Goal: Task Accomplishment & Management: Manage account settings

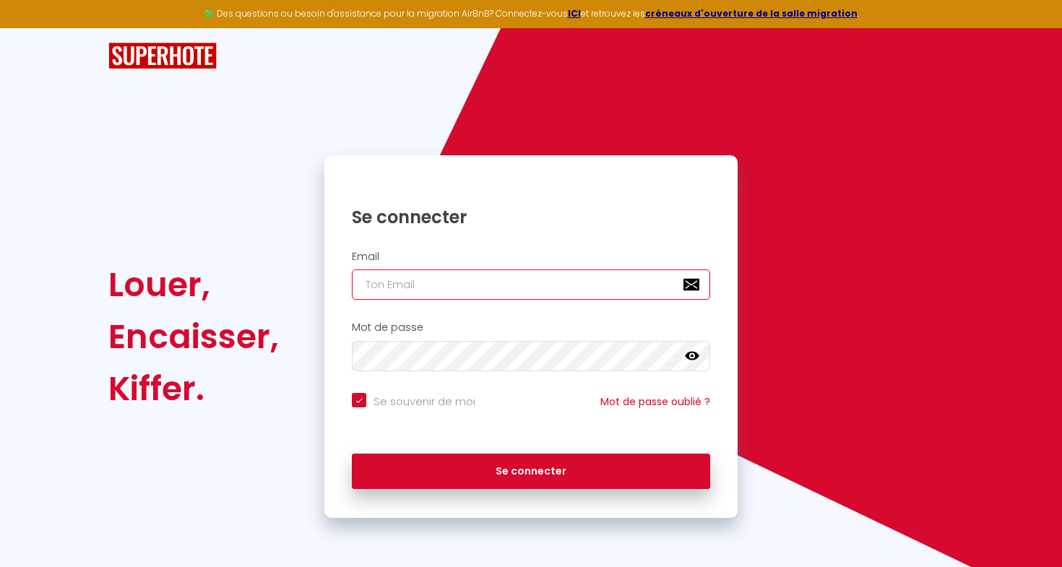
type input "[EMAIL_ADDRESS][DOMAIN_NAME]"
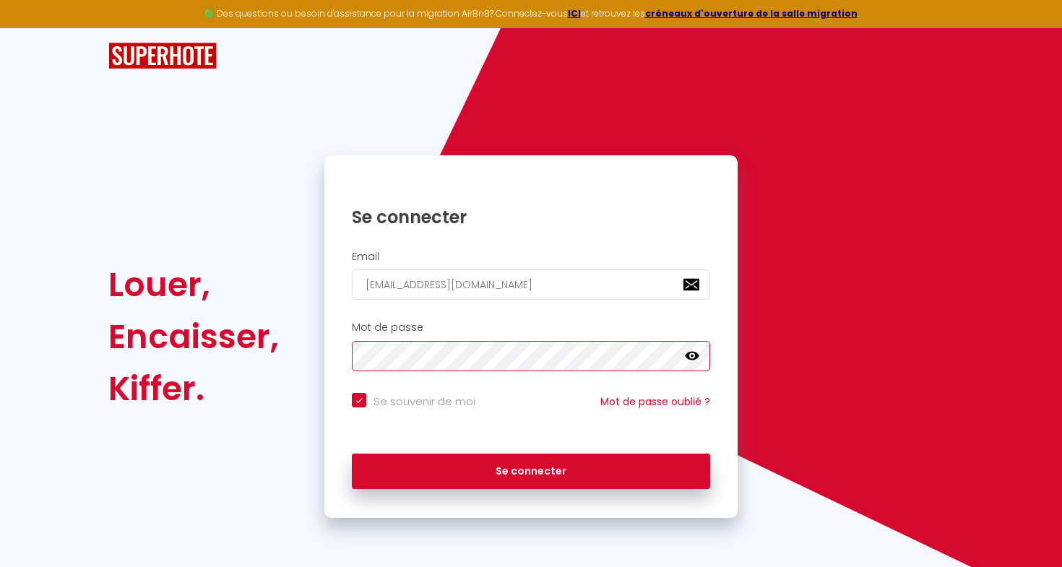
click at [531, 469] on button "Se connecter" at bounding box center [531, 472] width 358 height 36
checkbox input "true"
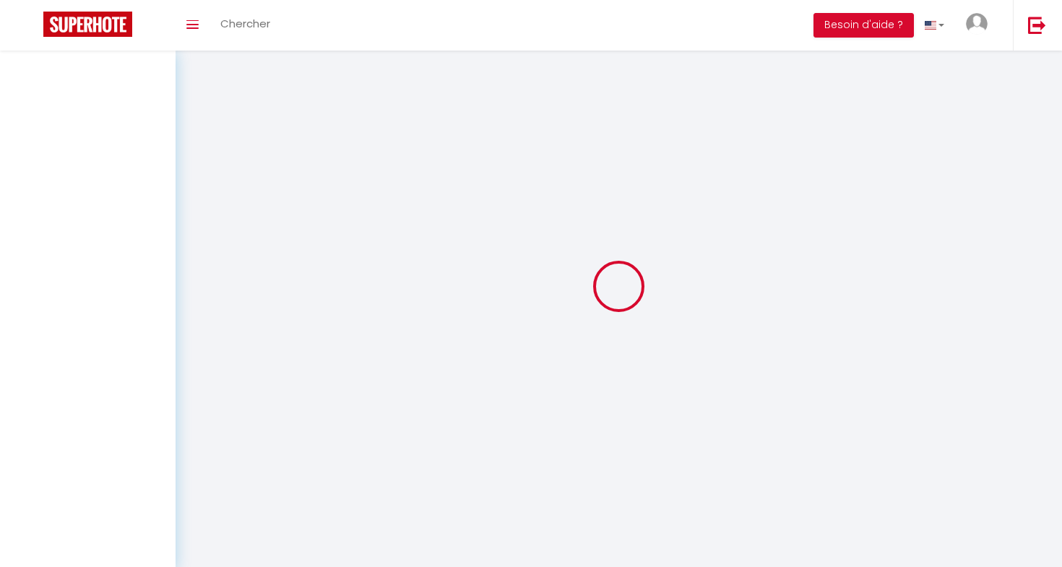
select select
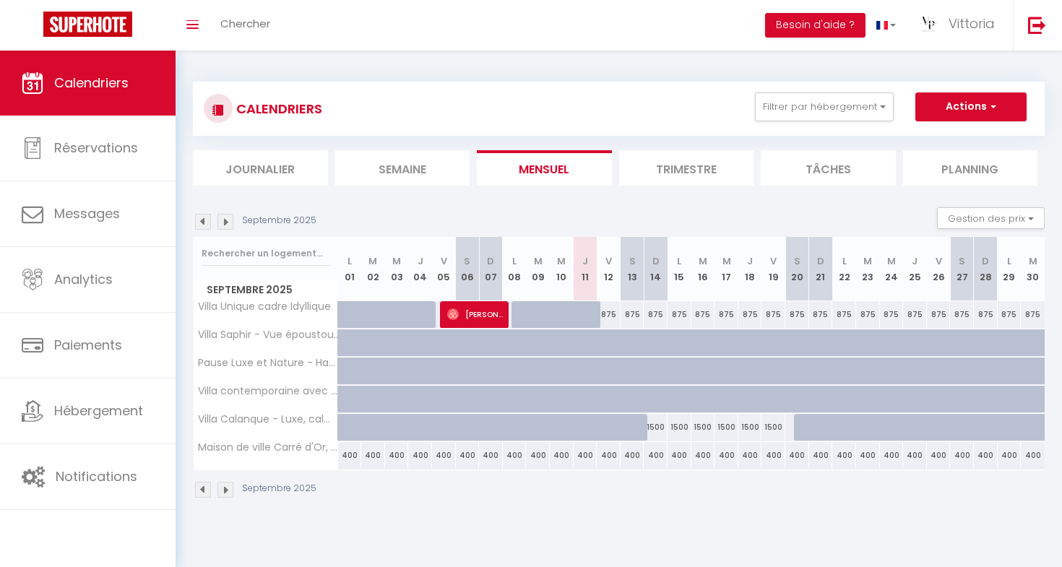
click at [615, 307] on div "875" at bounding box center [609, 314] width 24 height 27
type input "875"
select select "1"
type input "Ven 12 Septembre 2025"
type input "[PERSON_NAME] 13 Septembre 2025"
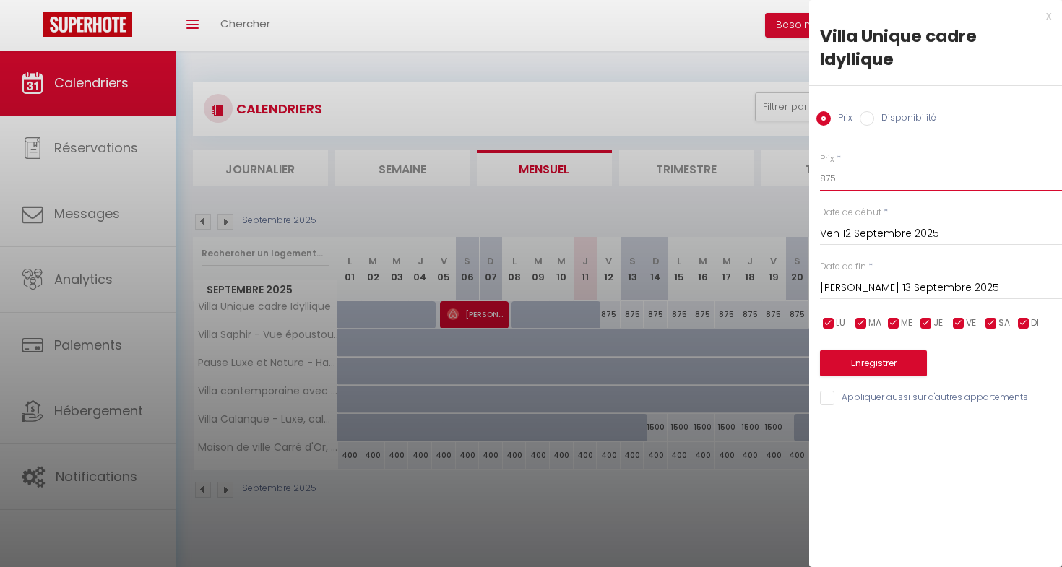
click at [835, 177] on input "875" at bounding box center [941, 178] width 242 height 26
click at [863, 121] on input "Disponibilité" at bounding box center [867, 118] width 14 height 14
radio input "true"
radio input "false"
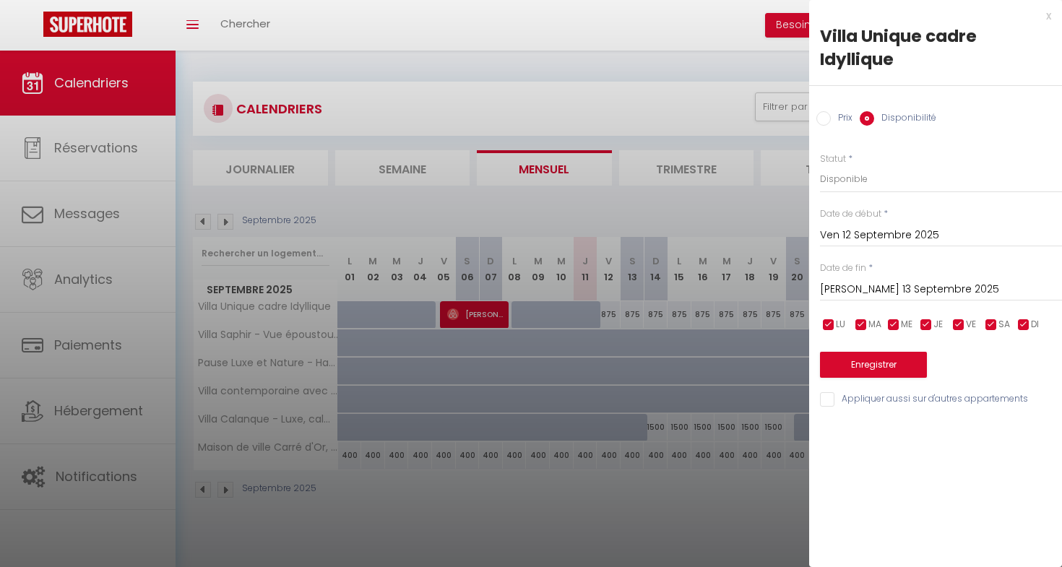
click at [854, 283] on input "[PERSON_NAME] 13 Septembre 2025" at bounding box center [941, 289] width 242 height 19
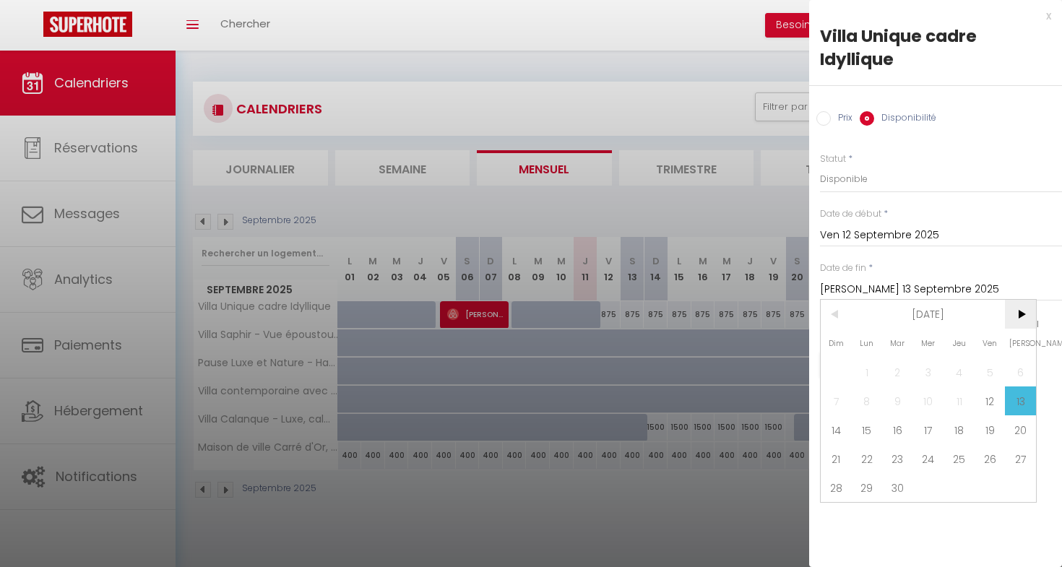
click at [1025, 311] on span ">" at bounding box center [1020, 314] width 31 height 29
click at [1025, 488] on span "31" at bounding box center [1020, 487] width 31 height 29
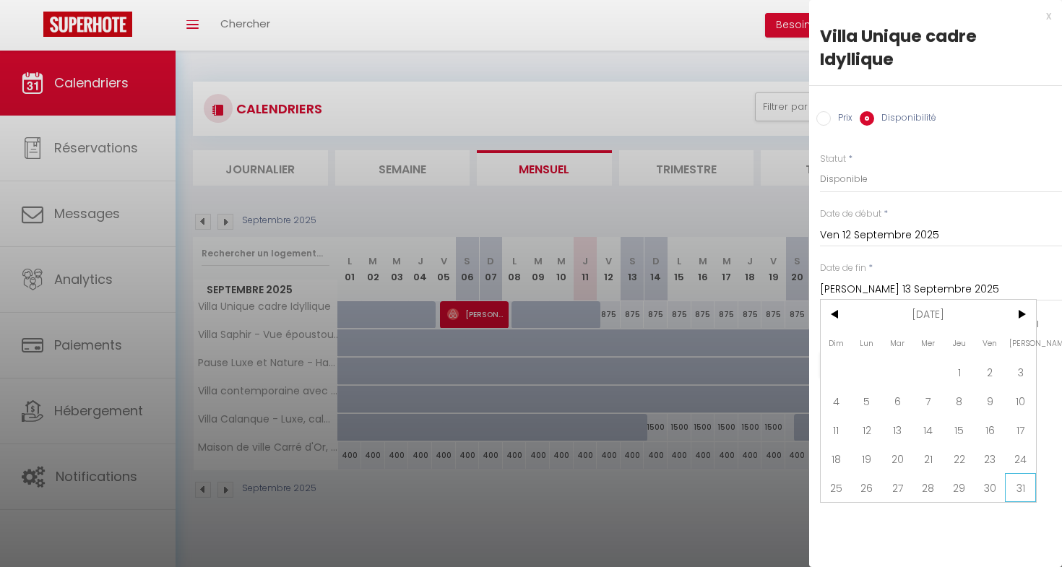
type input "[PERSON_NAME] 31 Janvier 2026"
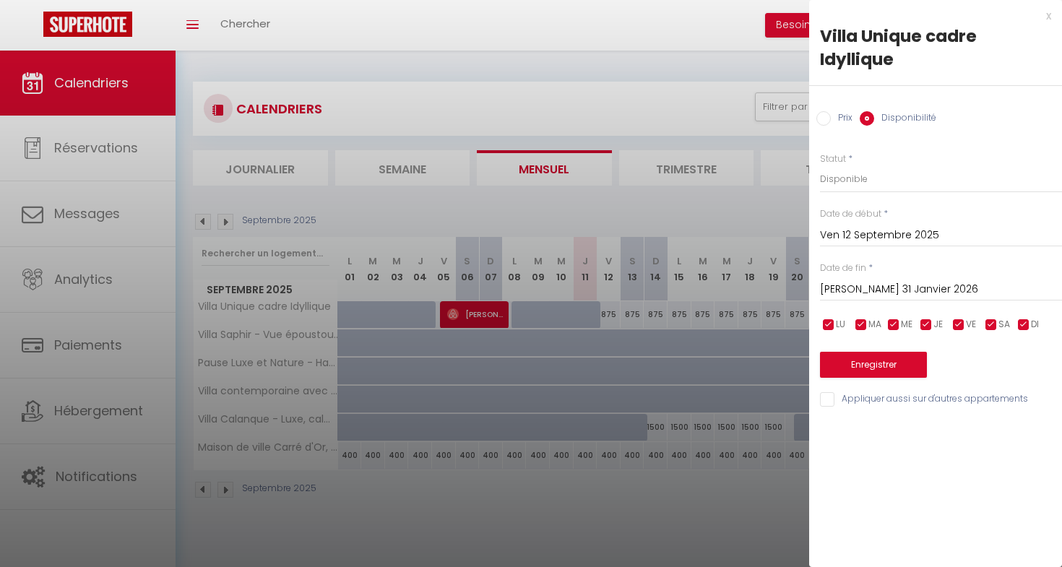
click at [845, 358] on button "Enregistrer" at bounding box center [873, 365] width 107 height 26
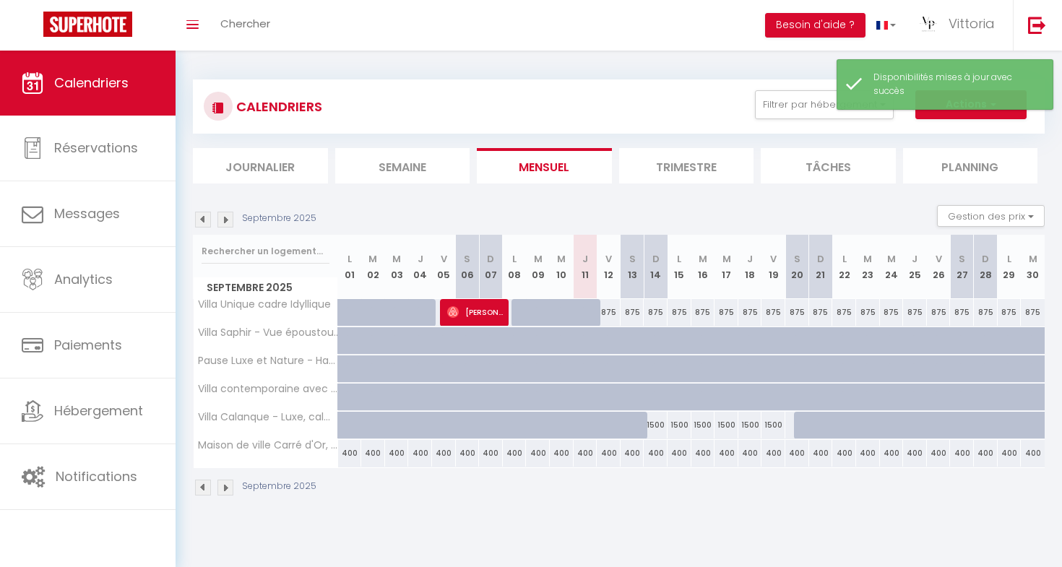
scroll to position [3, 0]
click at [609, 310] on div "875" at bounding box center [609, 311] width 24 height 27
select select "1"
type input "Ven 12 Septembre 2025"
type input "[PERSON_NAME] 13 Septembre 2025"
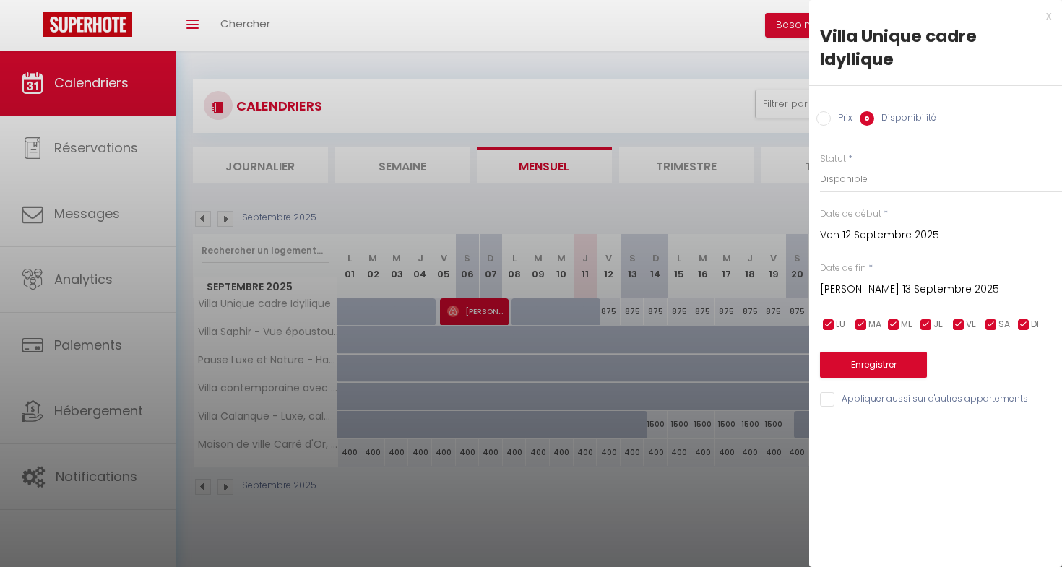
click at [1050, 17] on div "x" at bounding box center [930, 15] width 242 height 17
select select
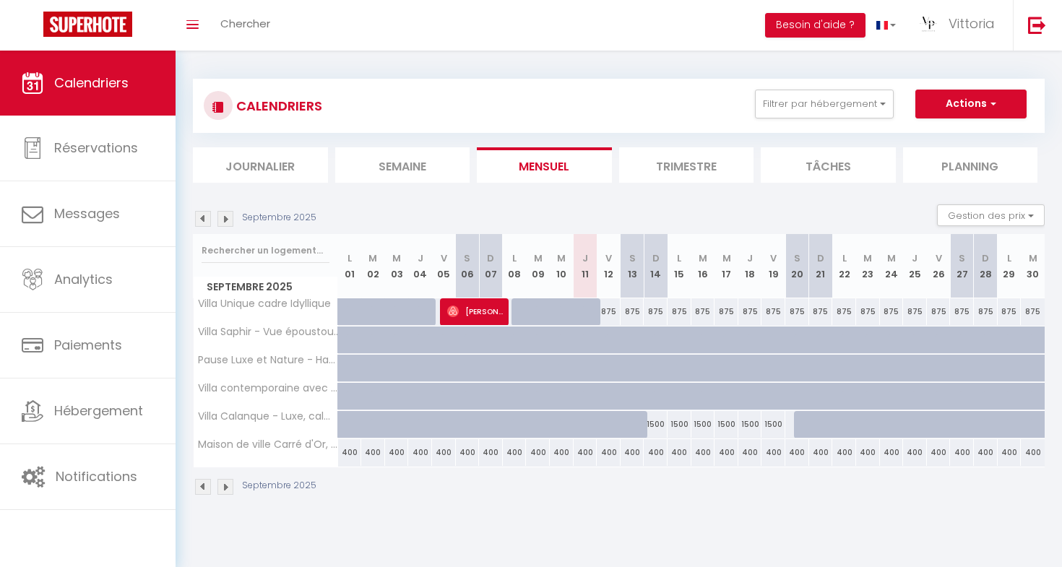
click at [684, 307] on div "875" at bounding box center [680, 311] width 24 height 27
select select "1"
type input "Lun 15 Septembre 2025"
type input "[DATE] Septembre 2025"
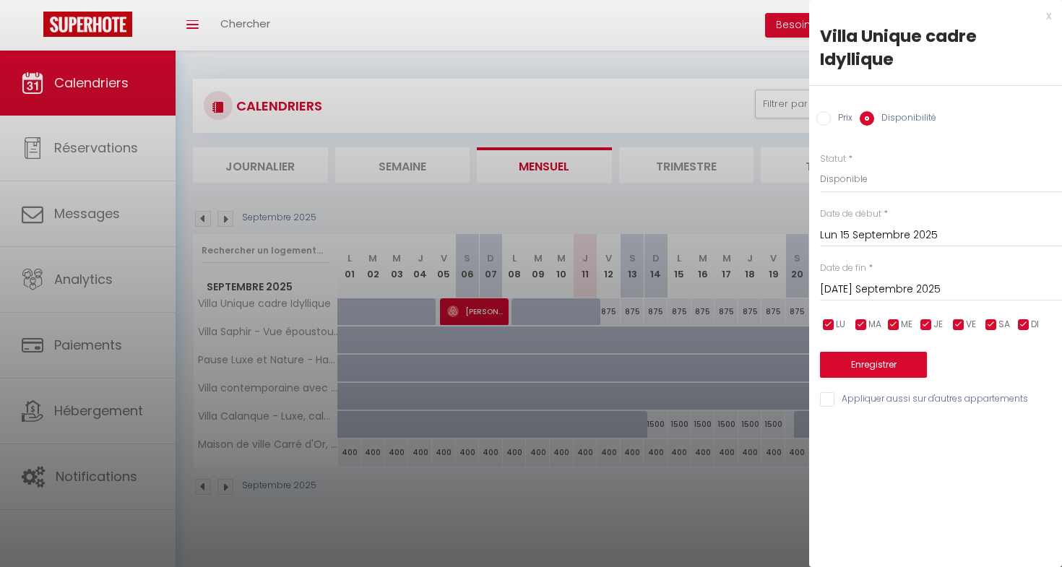
click at [897, 242] on input "Lun 15 Septembre 2025" at bounding box center [941, 235] width 242 height 19
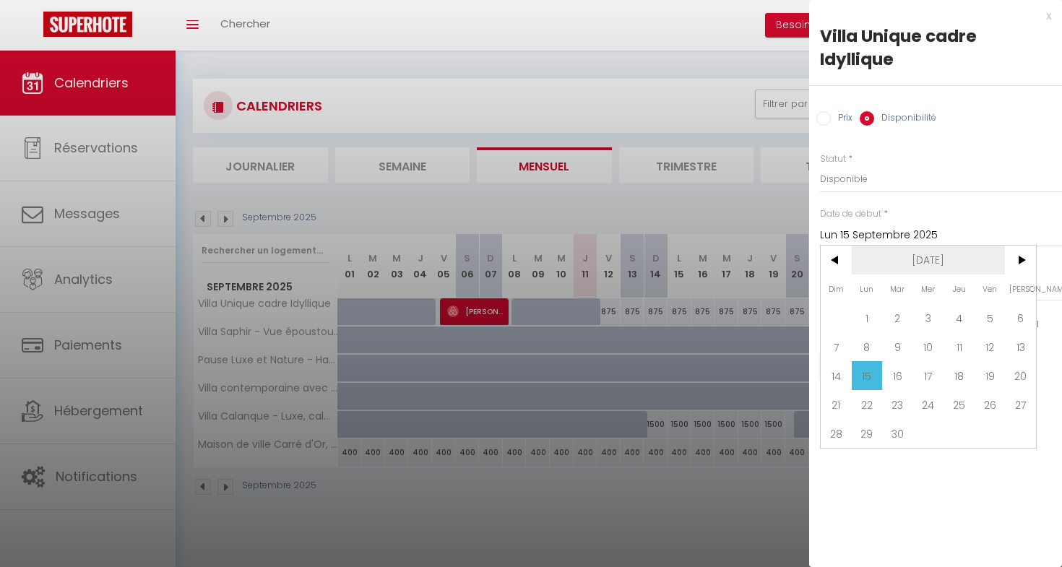
click at [968, 263] on span "[DATE]" at bounding box center [929, 260] width 154 height 29
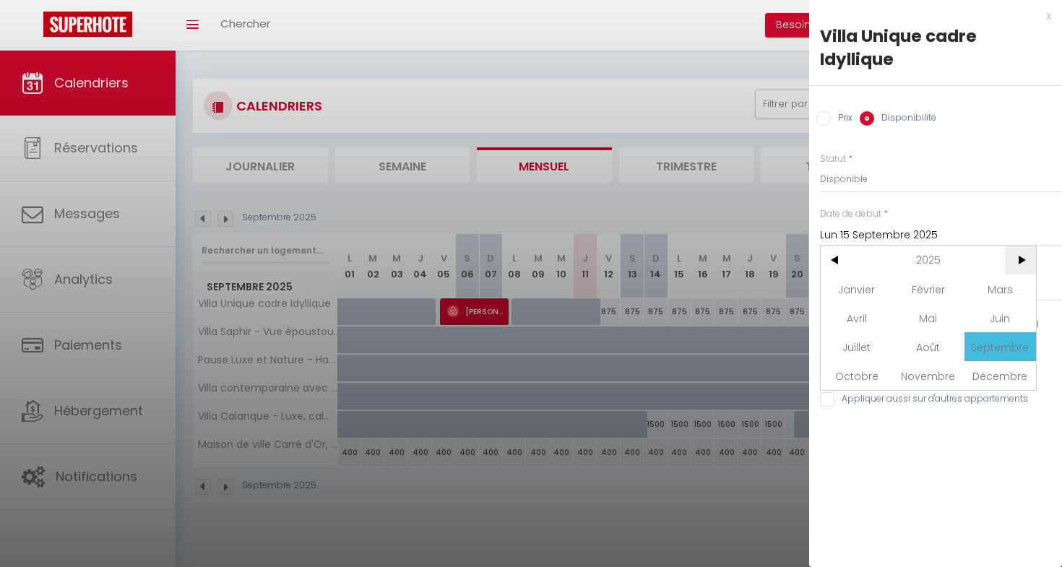
click at [1016, 259] on span ">" at bounding box center [1020, 260] width 31 height 29
click at [1008, 339] on span "Septembre" at bounding box center [1001, 346] width 72 height 29
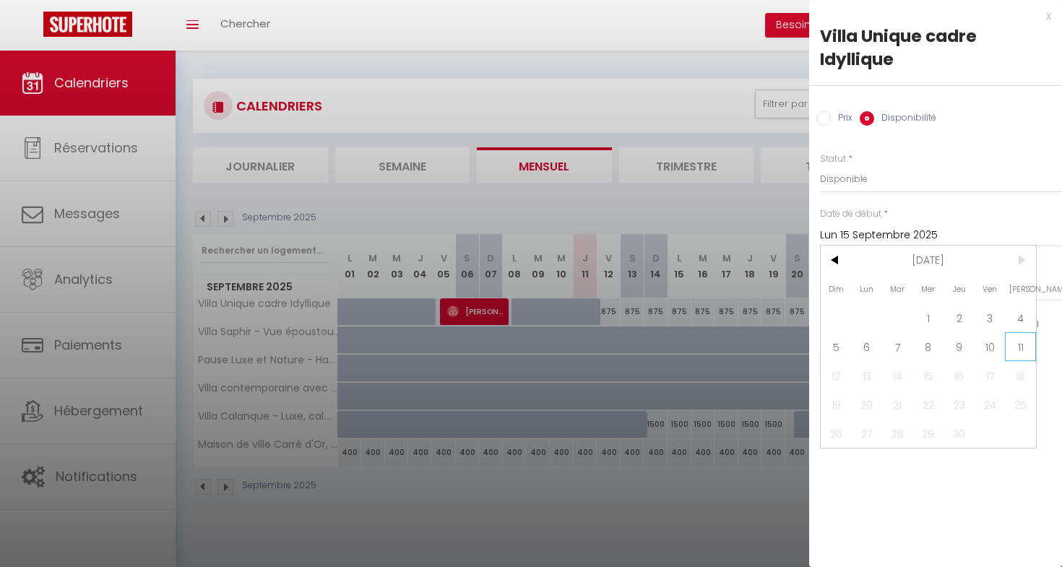
click at [1017, 343] on span "11" at bounding box center [1020, 346] width 31 height 29
type input "[PERSON_NAME] 11 Septembre 2027"
type input "Dim 12 Septembre 2027"
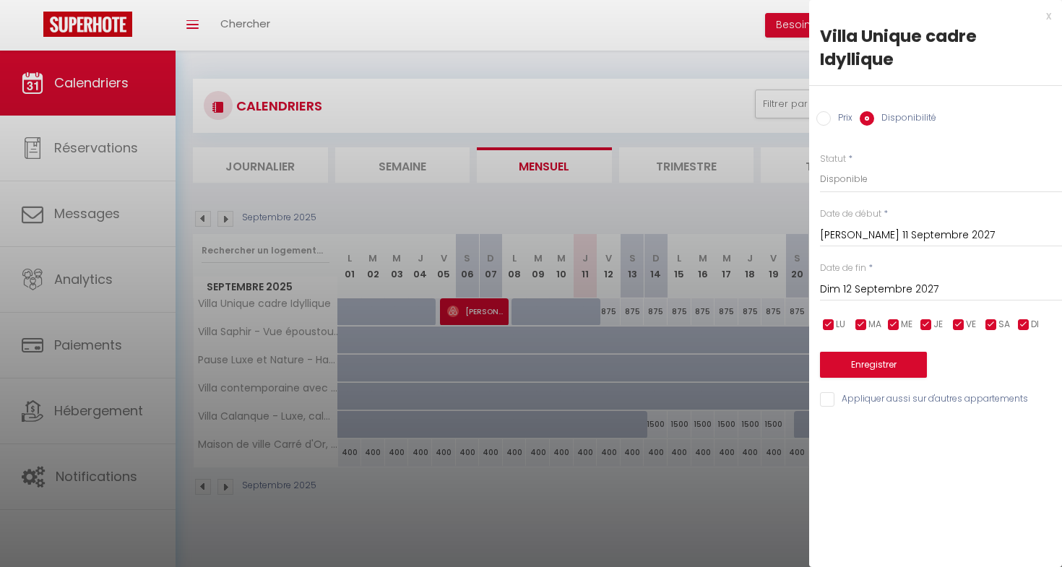
click at [899, 362] on button "Enregistrer" at bounding box center [873, 365] width 107 height 26
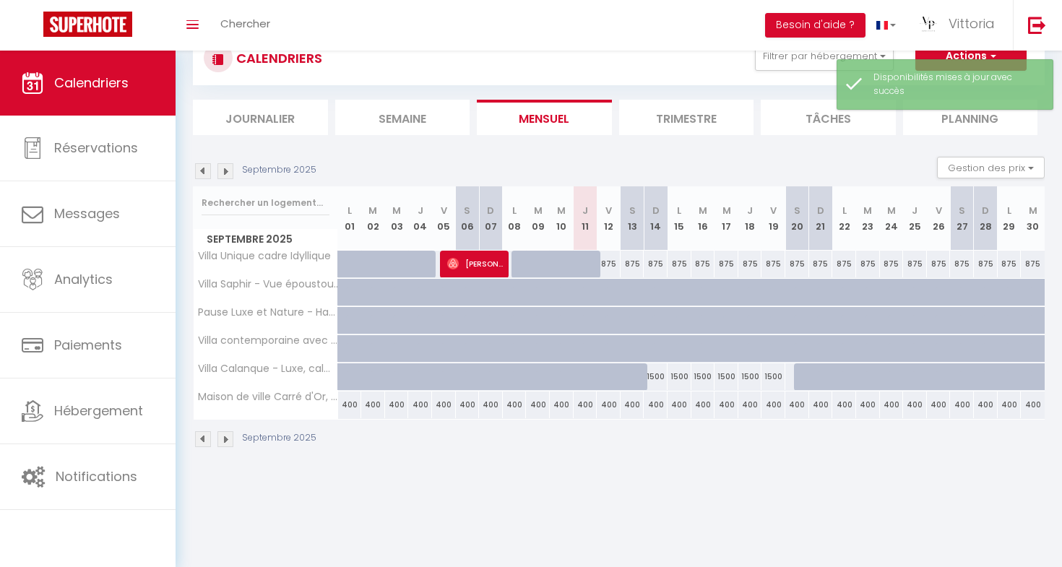
scroll to position [51, 0]
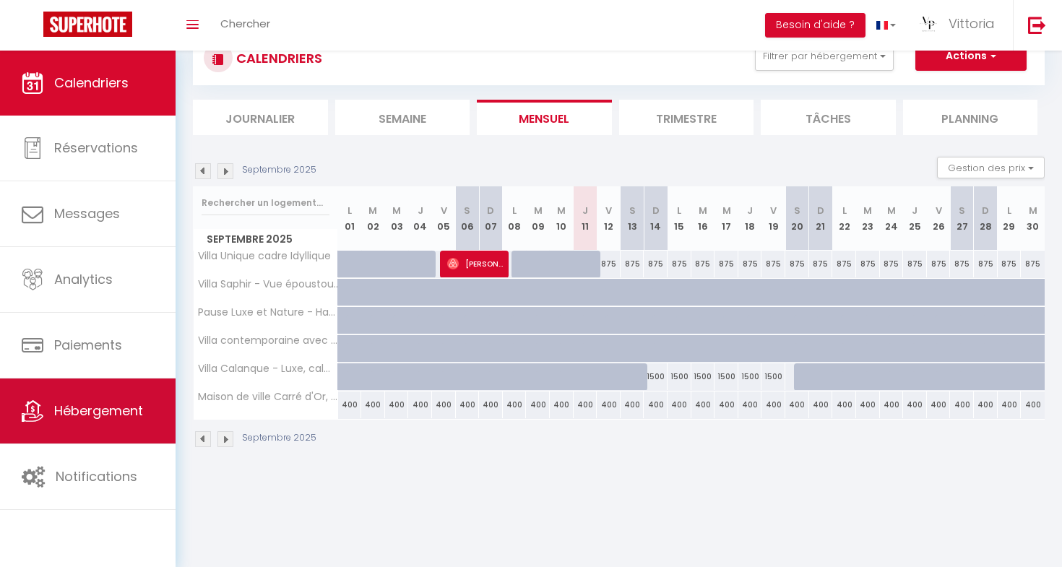
click at [94, 395] on link "Hébergement" at bounding box center [88, 411] width 176 height 65
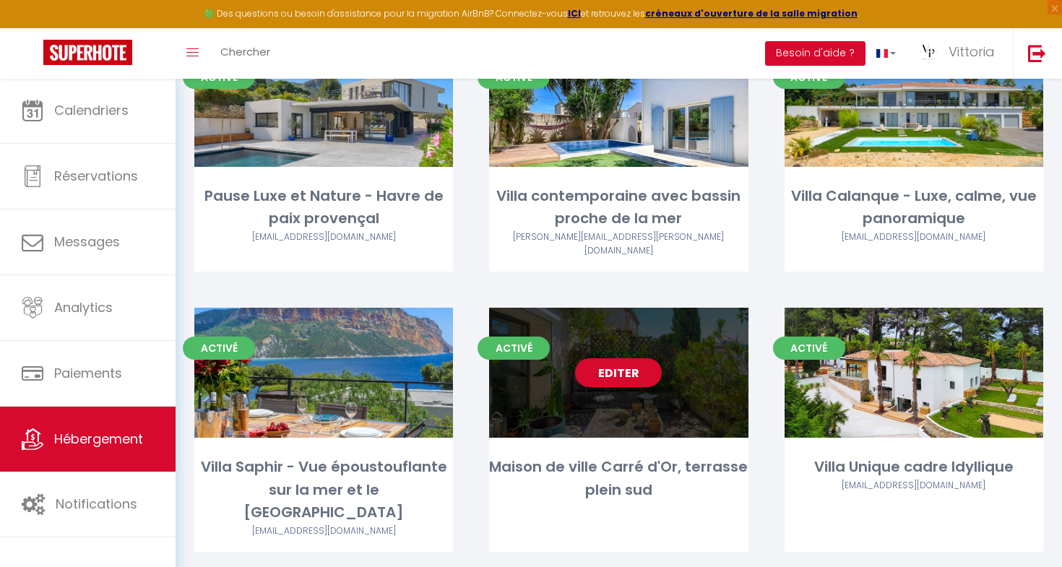
scroll to position [209, 0]
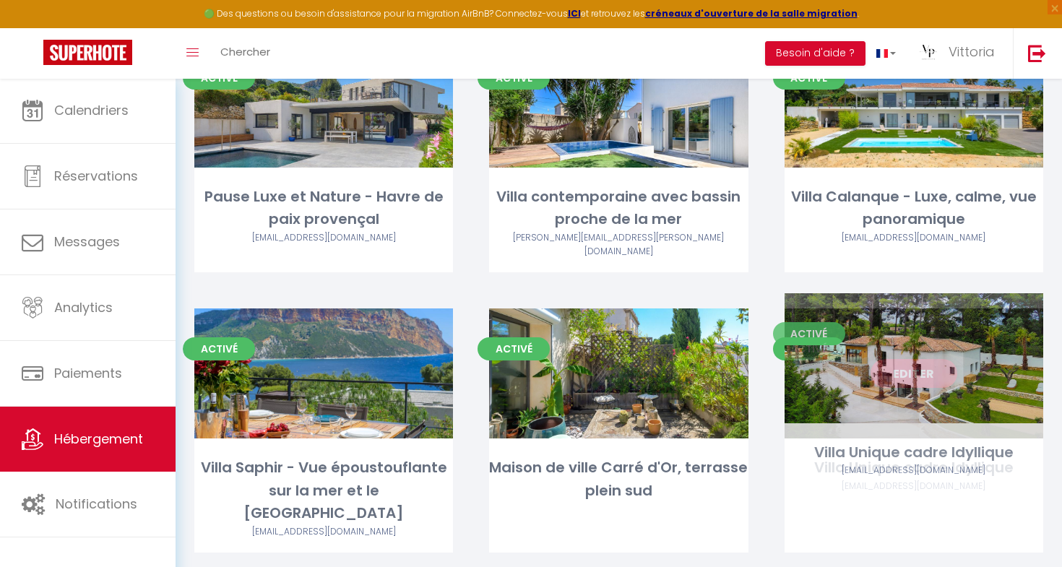
click at [889, 359] on link "Editer" at bounding box center [914, 373] width 87 height 29
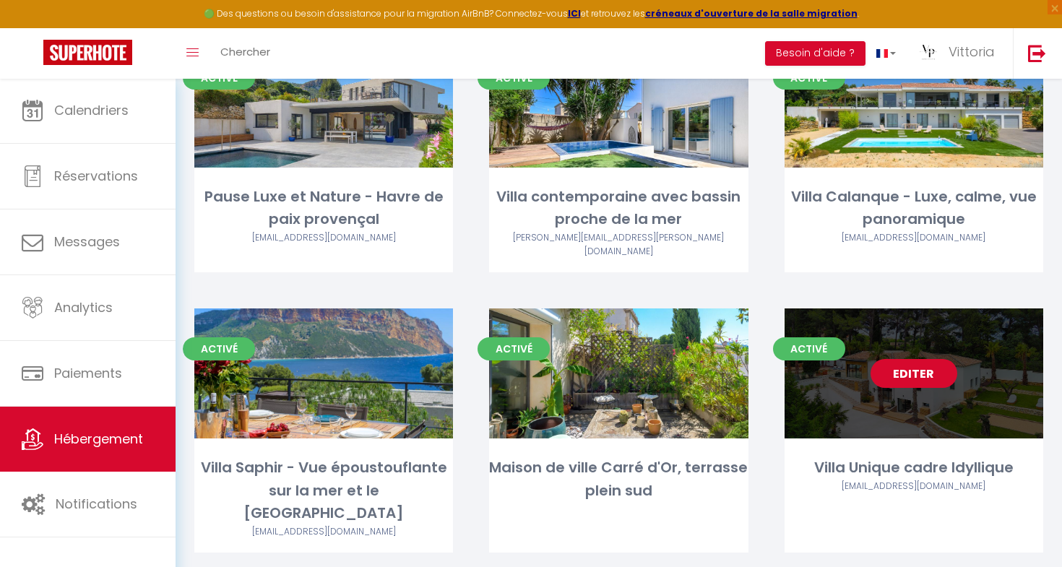
click at [903, 359] on link "Editer" at bounding box center [914, 373] width 87 height 29
select select "3"
select select "2"
select select "1"
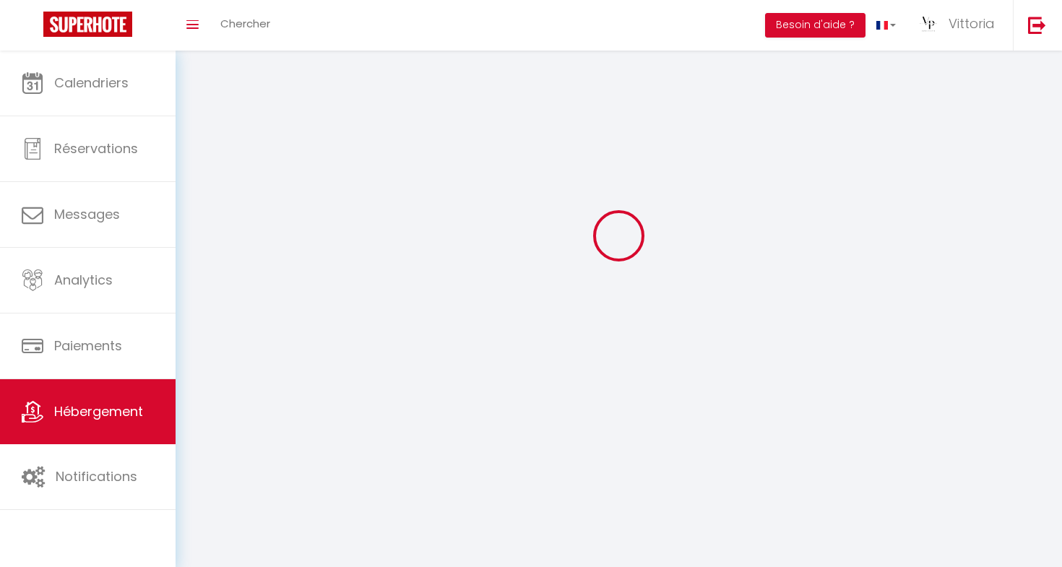
select select
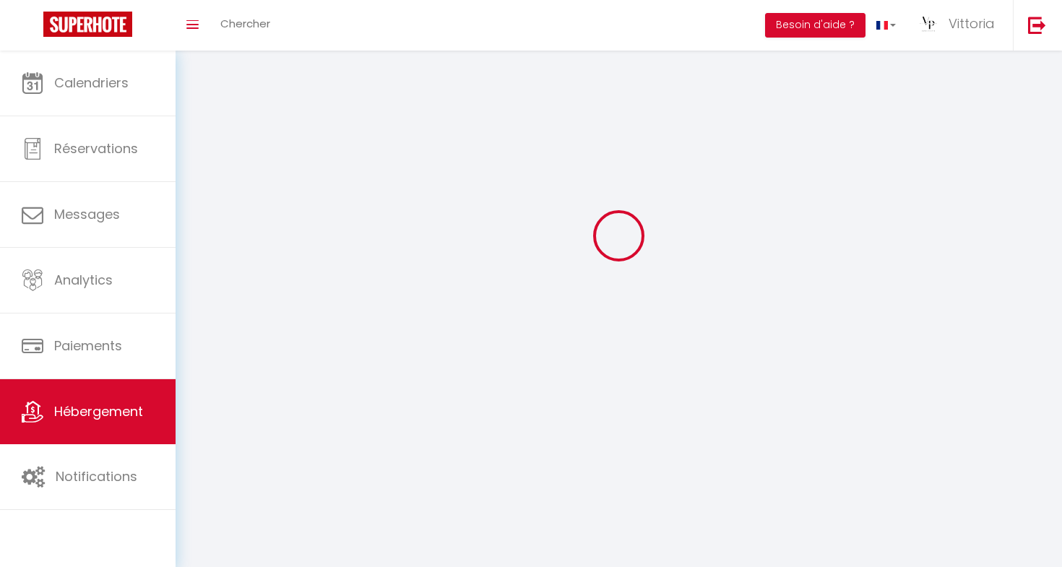
select select
checkbox input "false"
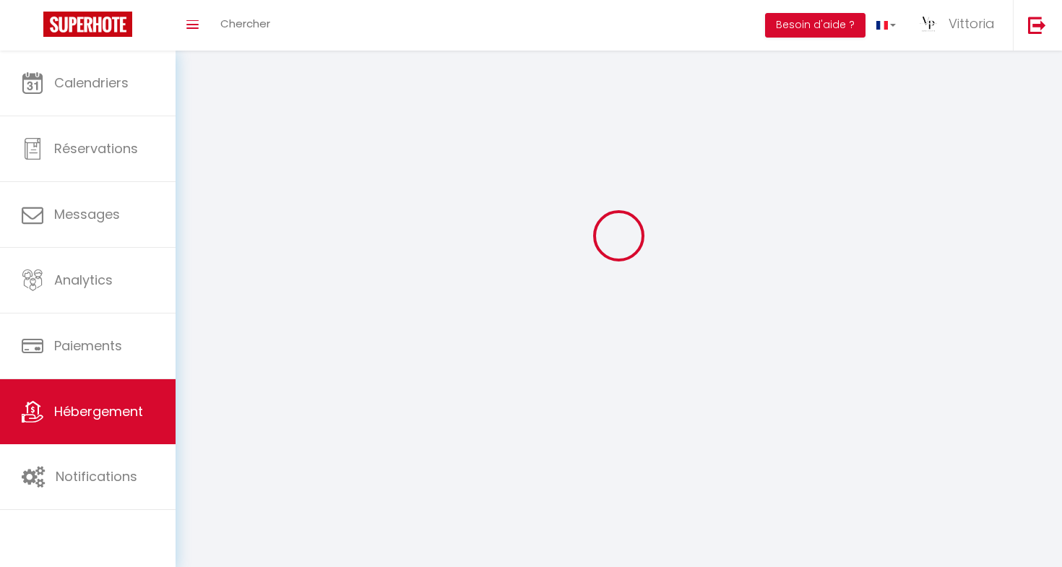
select select
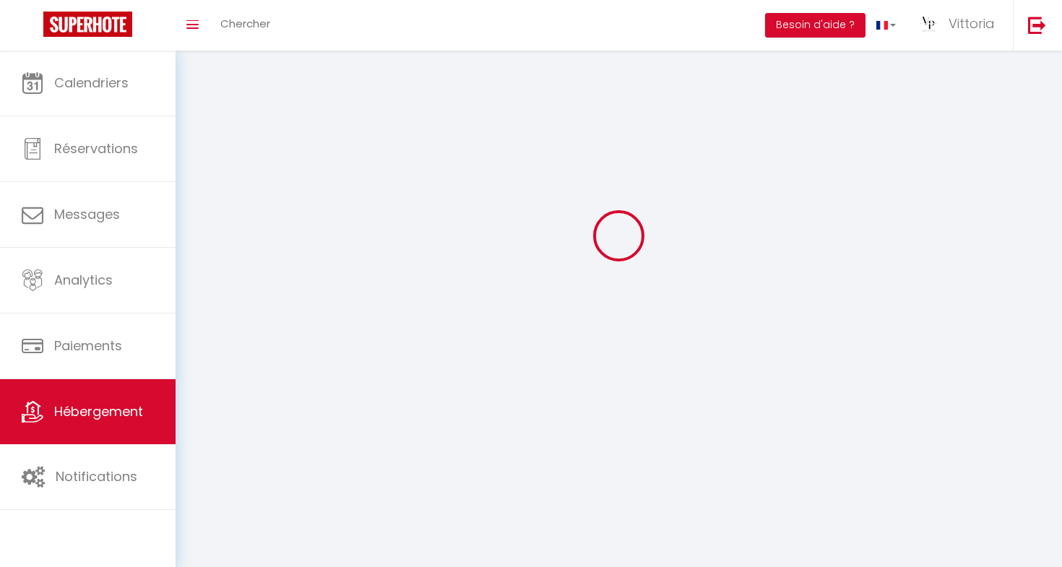
select select
checkbox input "false"
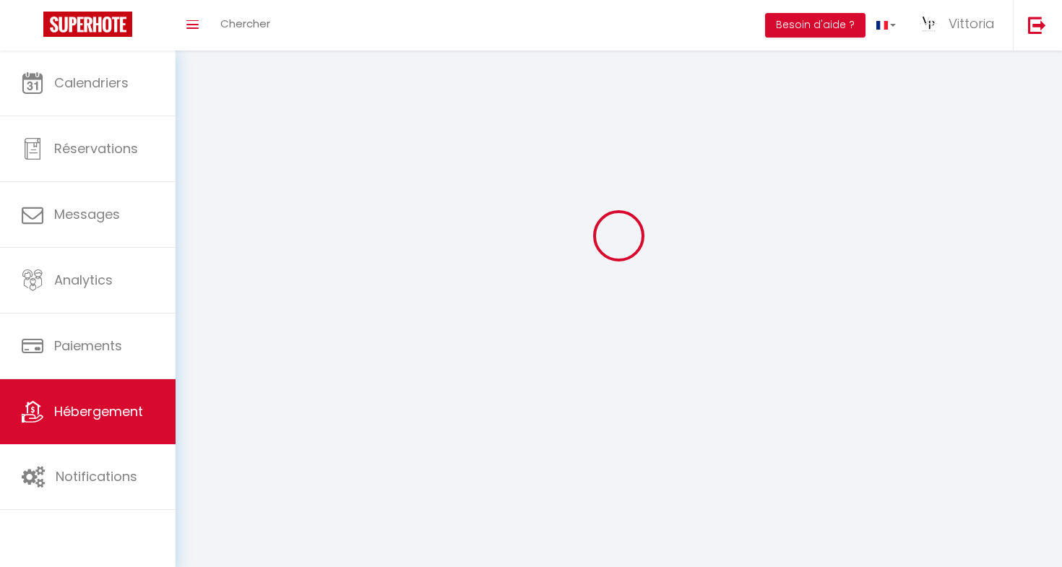
checkbox input "false"
select select
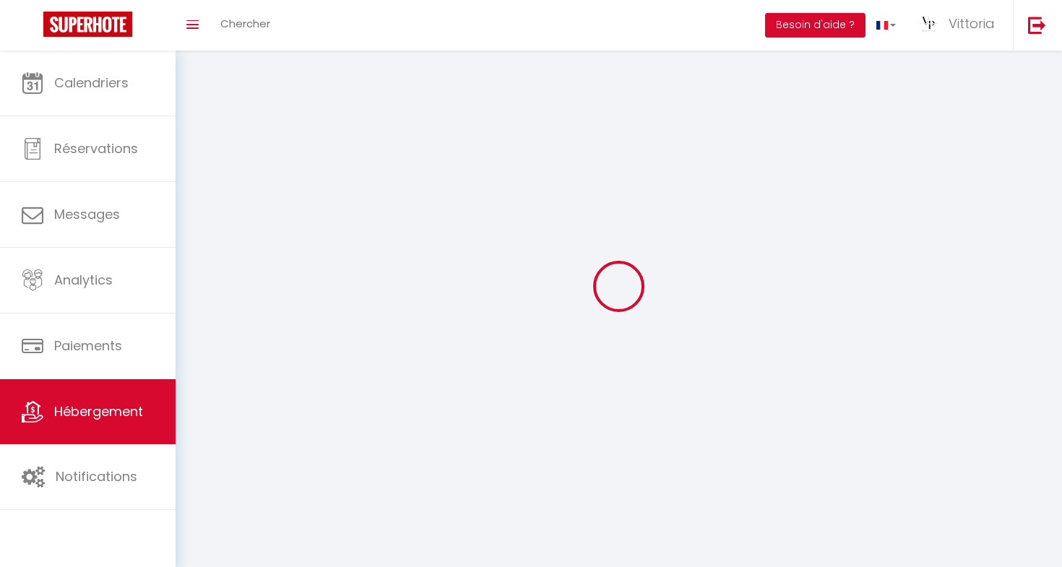
select select
checkbox input "false"
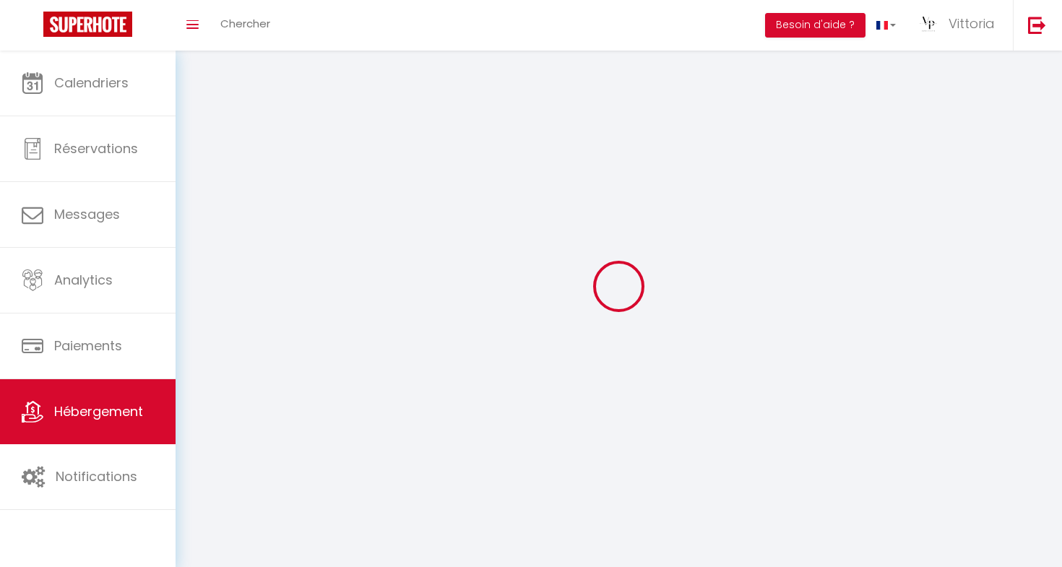
checkbox input "false"
select select
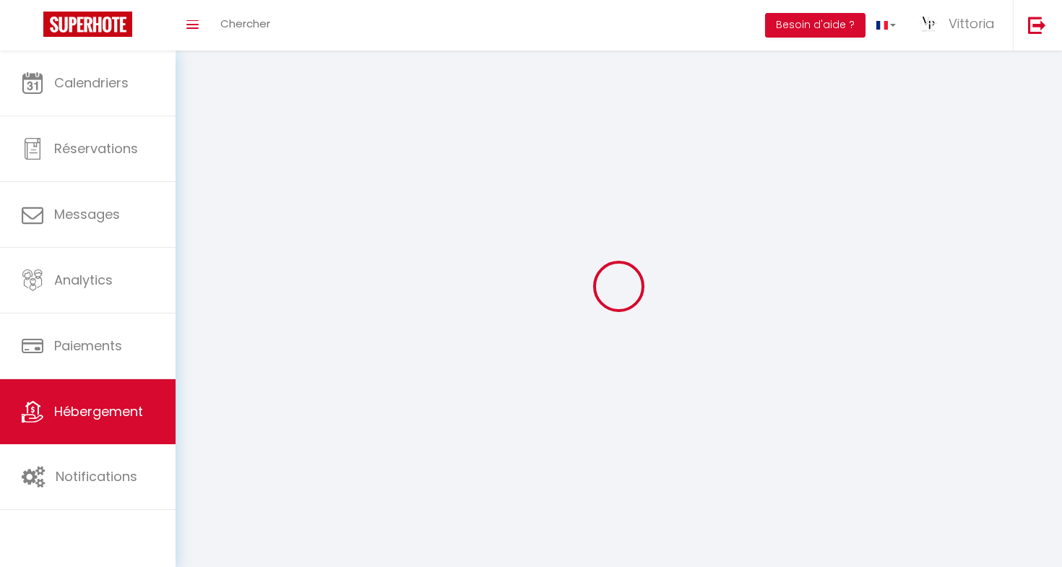
select select
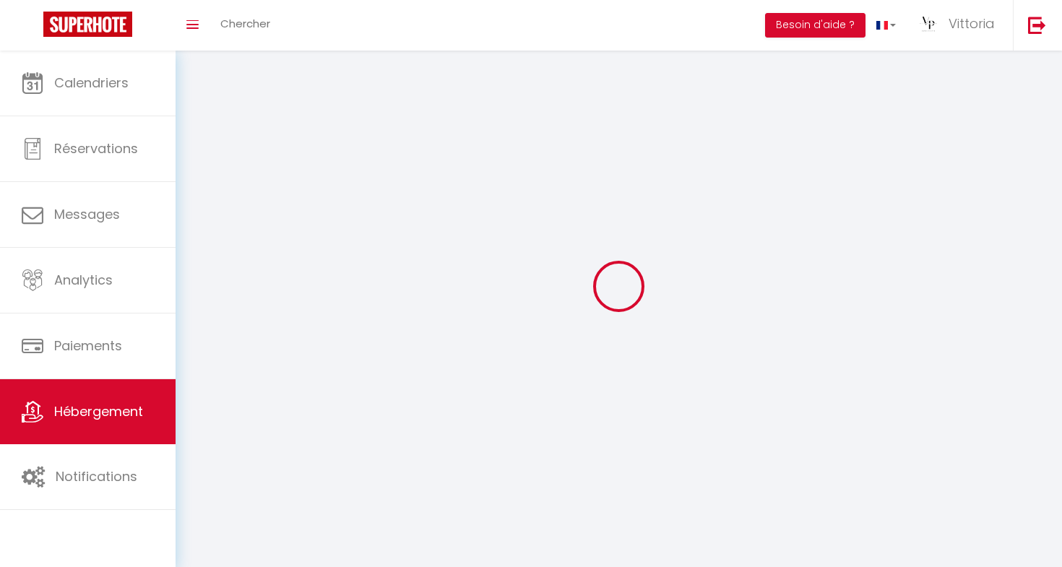
checkbox input "false"
select select
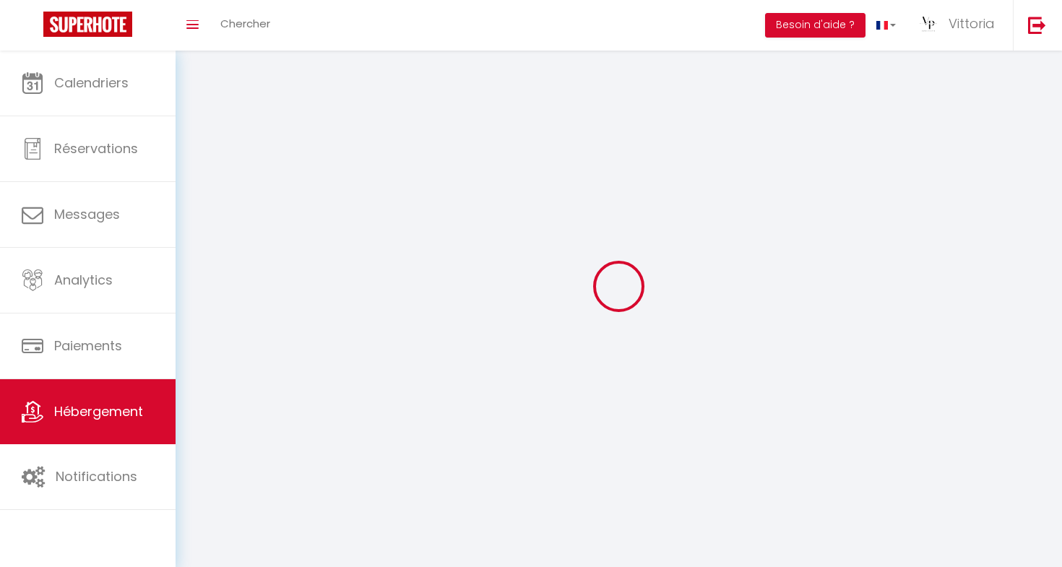
select select
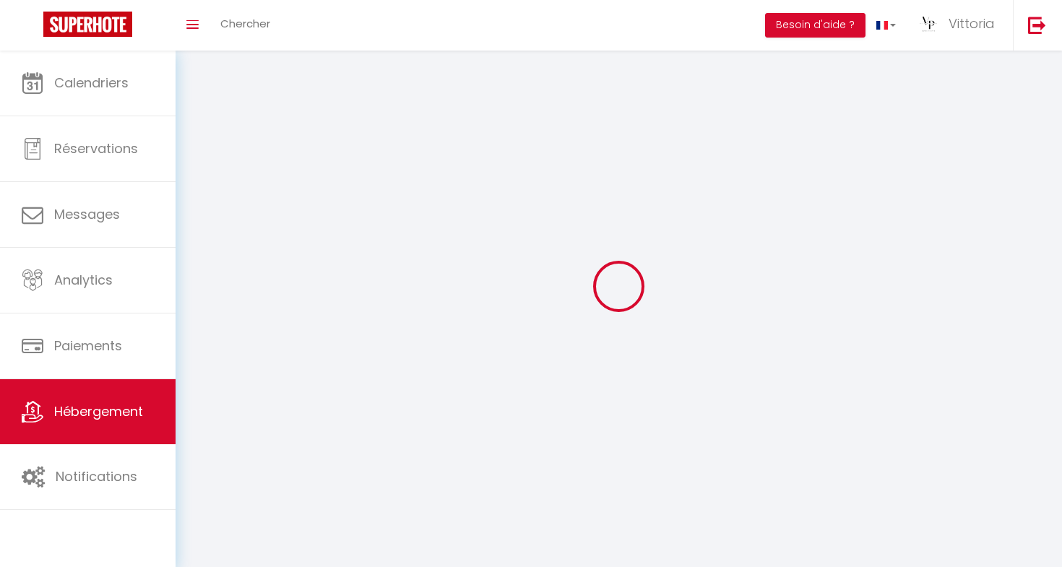
select select
checkbox input "false"
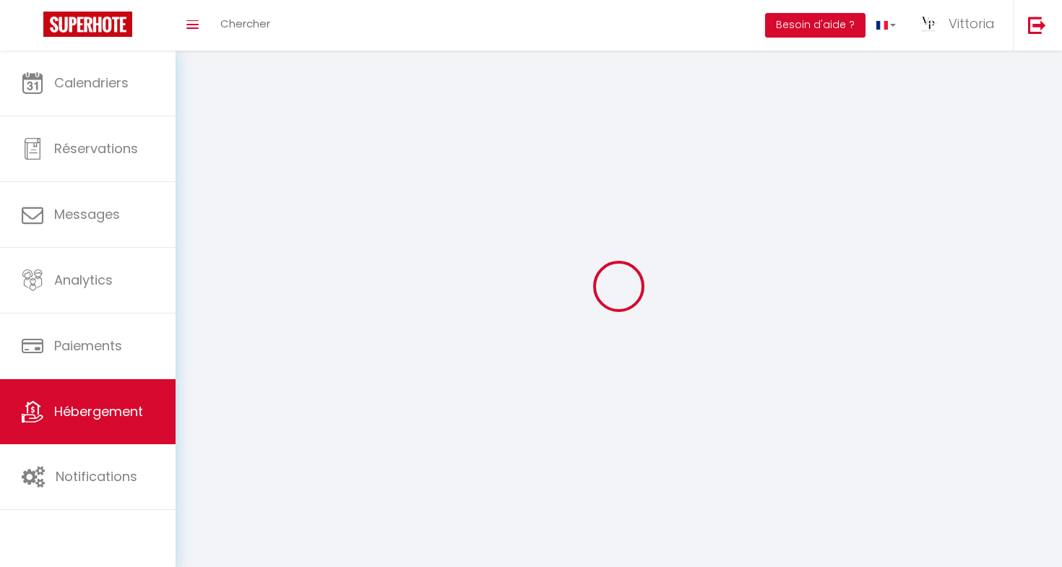
select select
select select "1"
select select
select select "28"
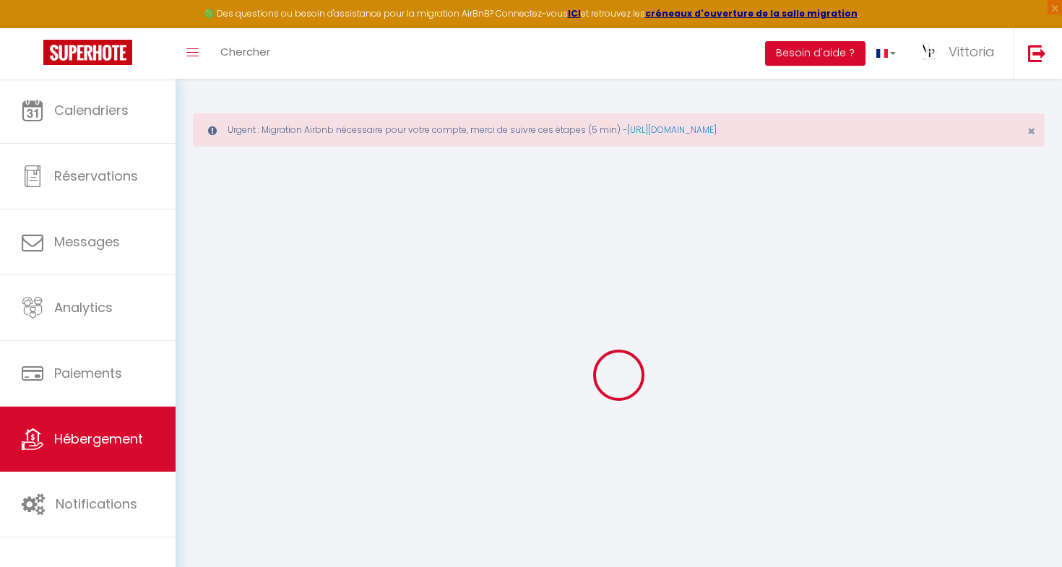
select select
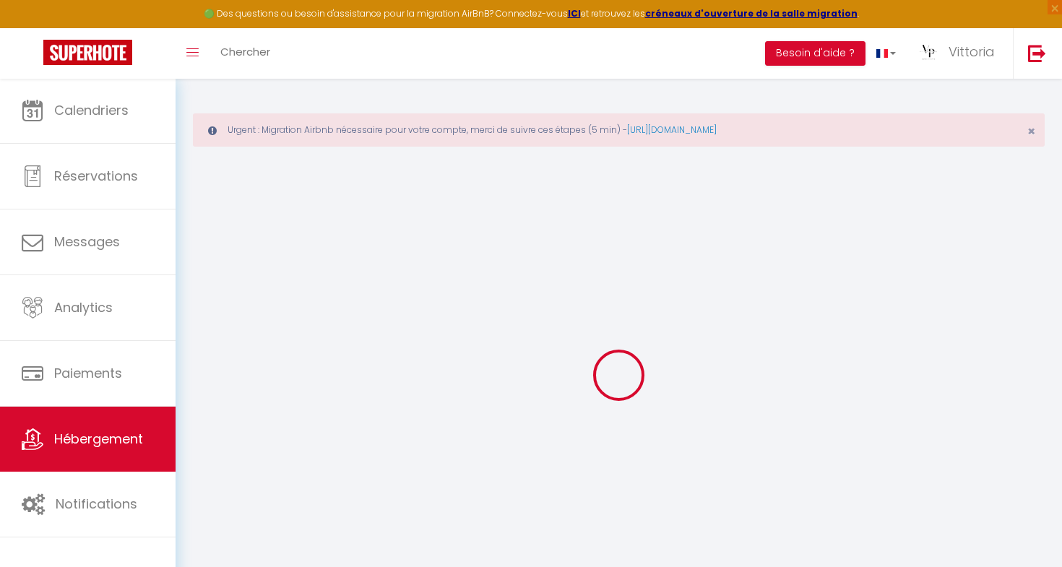
select select
checkbox input "false"
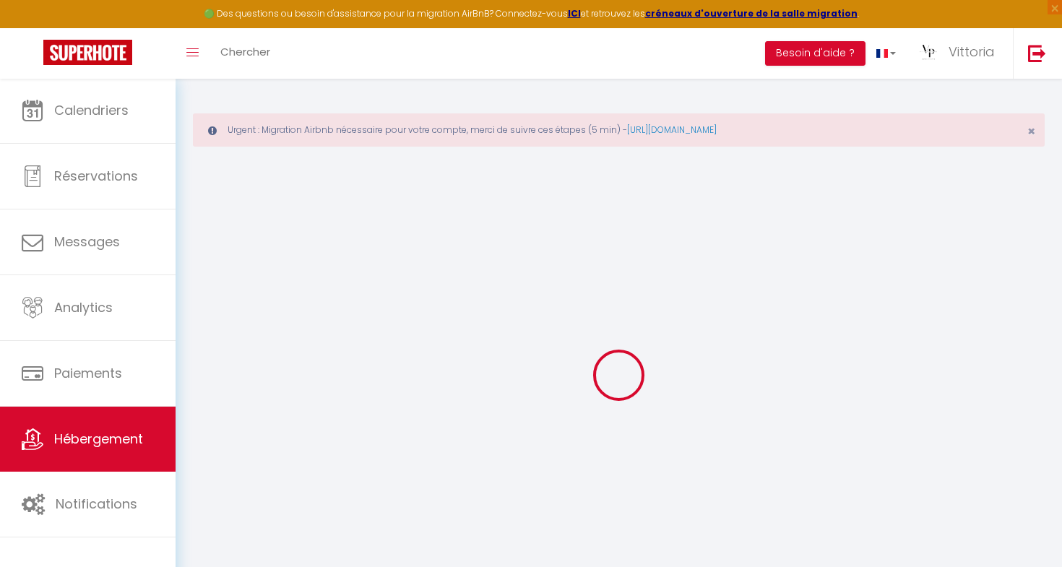
select select
type input "Villa Unique cadre Idyllique"
type input "[PERSON_NAME]"
type input "Talmacel"
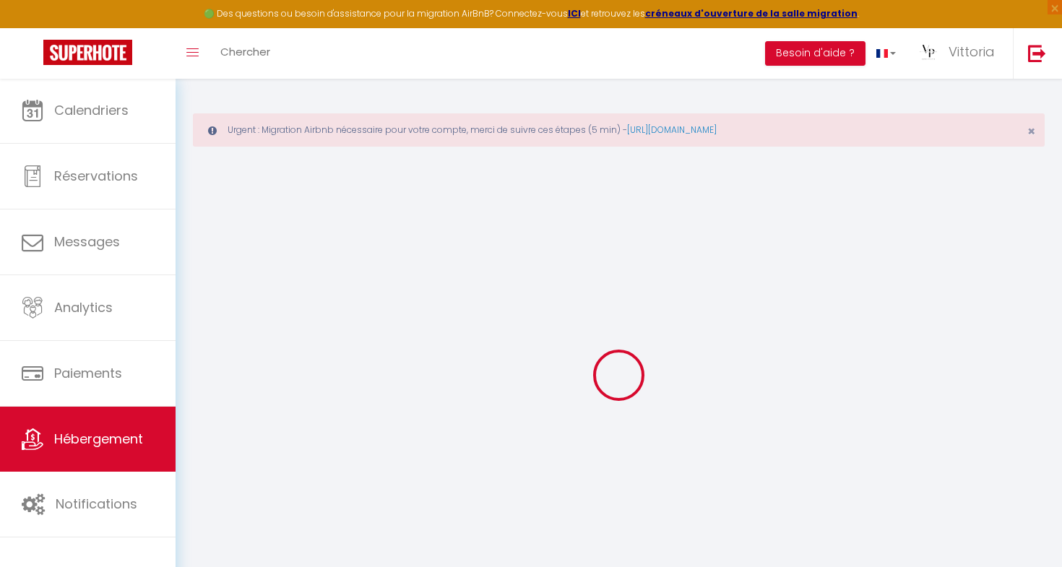
select select "unique_homes"
select select "10"
select select "1"
select select "4"
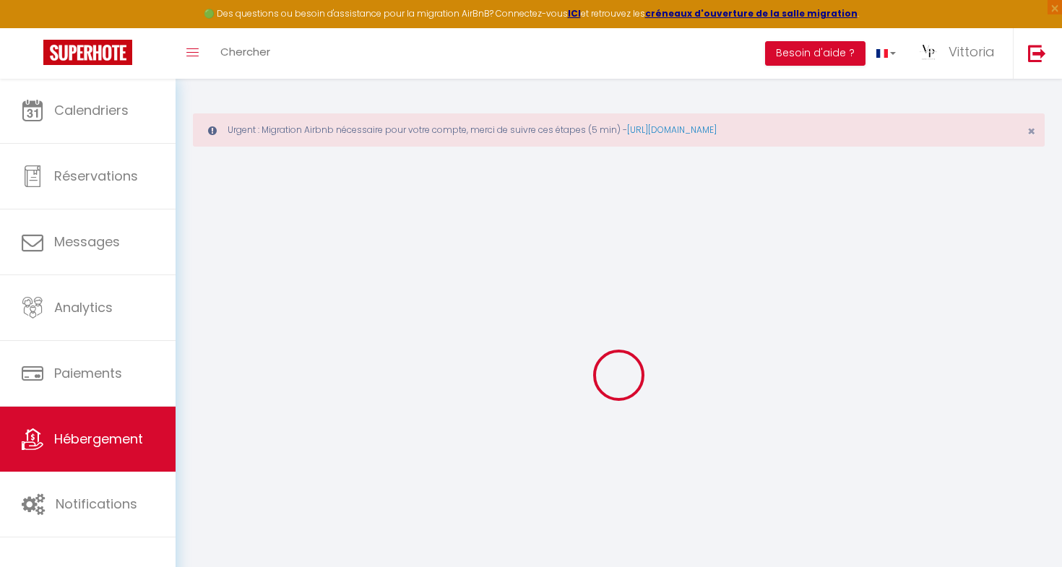
type input "1250"
type input "220"
type input "6.62"
type input "5000"
select select
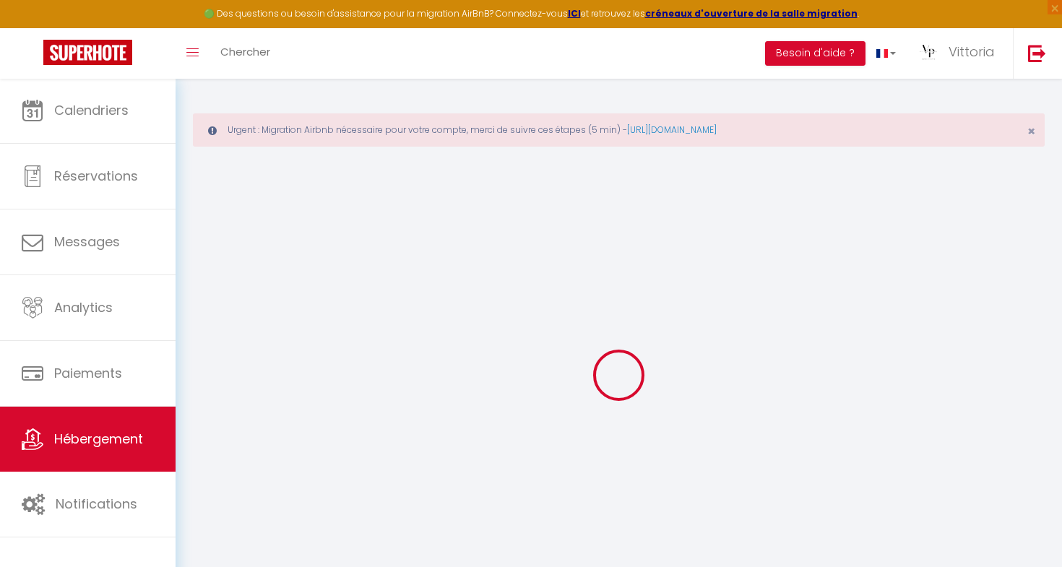
select select
type input "13260"
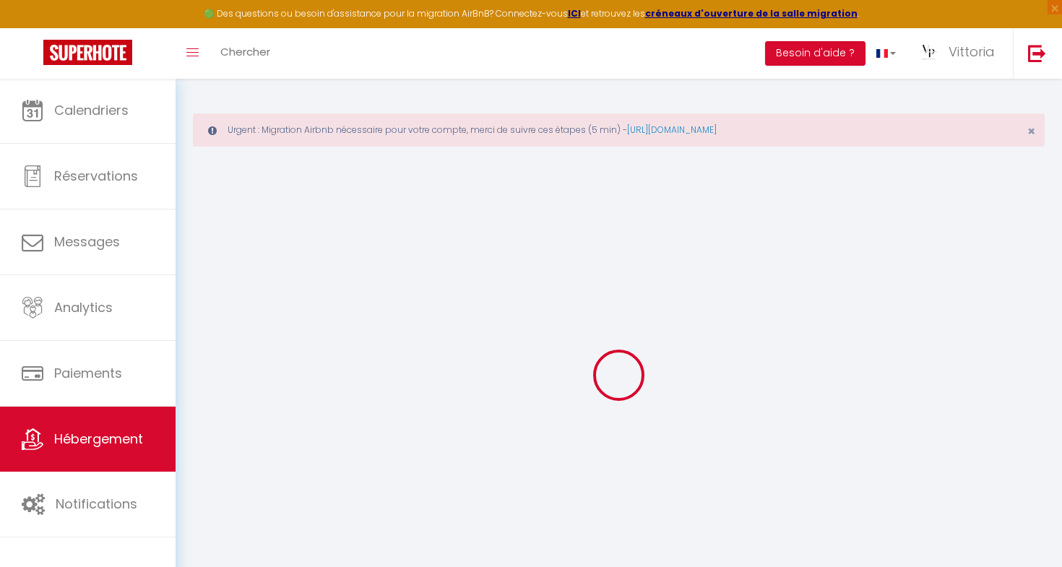
type input "13260"
type input "Cassis"
type input "[EMAIL_ADDRESS][DOMAIN_NAME]"
select select "14697"
checkbox input "false"
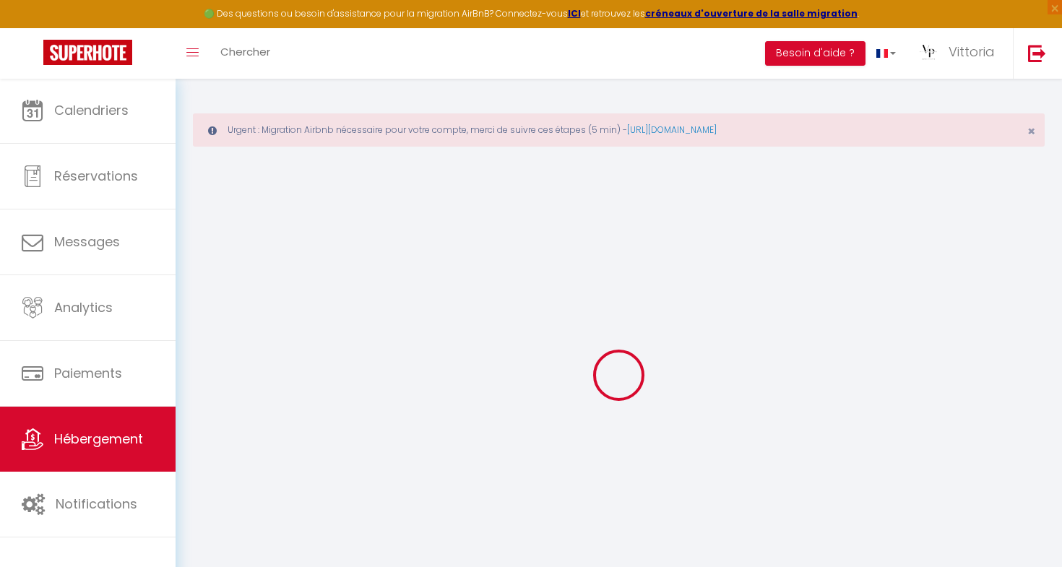
checkbox input "false"
type input "0"
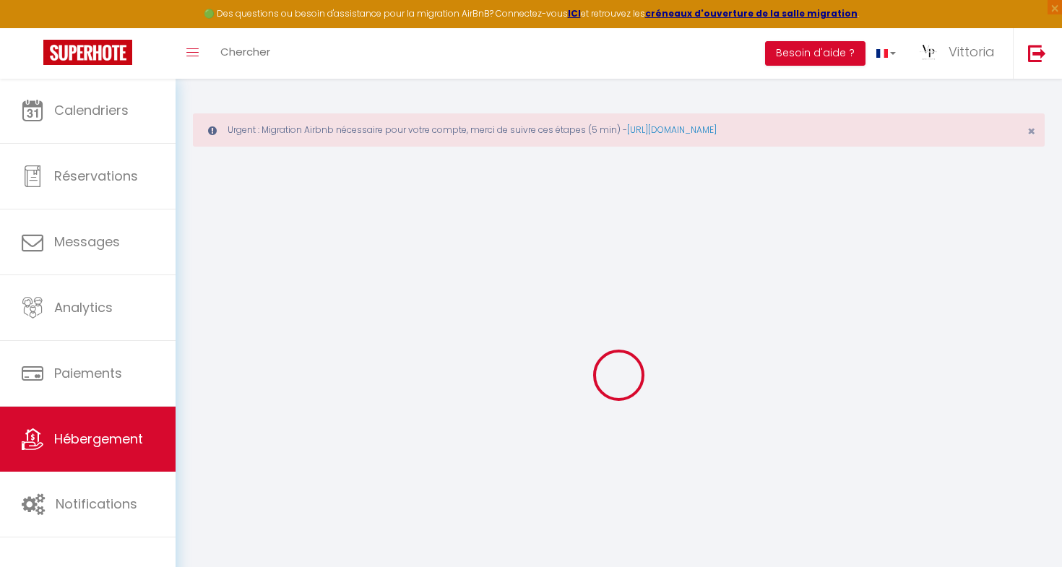
type input "0"
select select
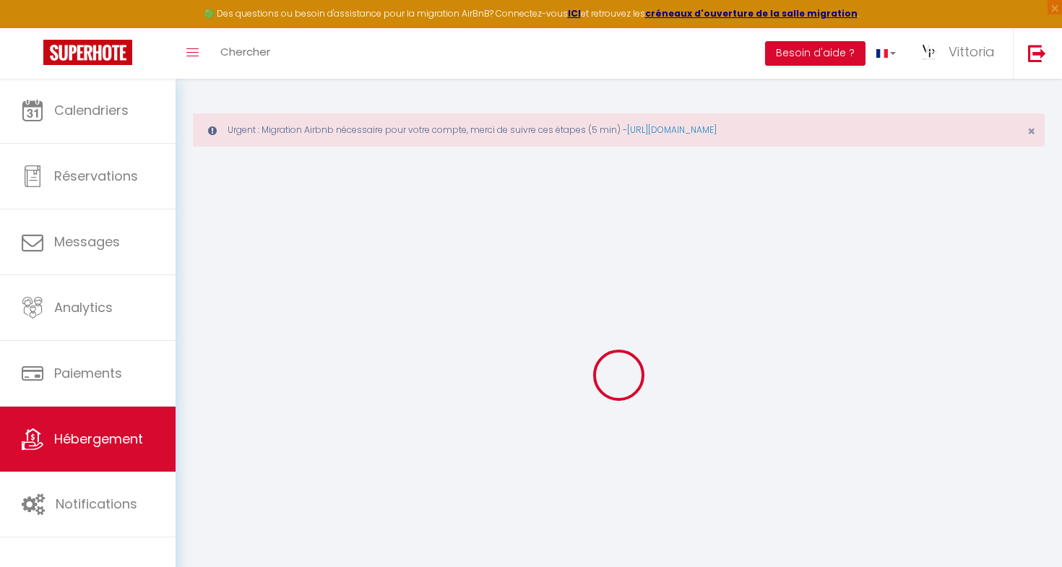
select select
checkbox input "false"
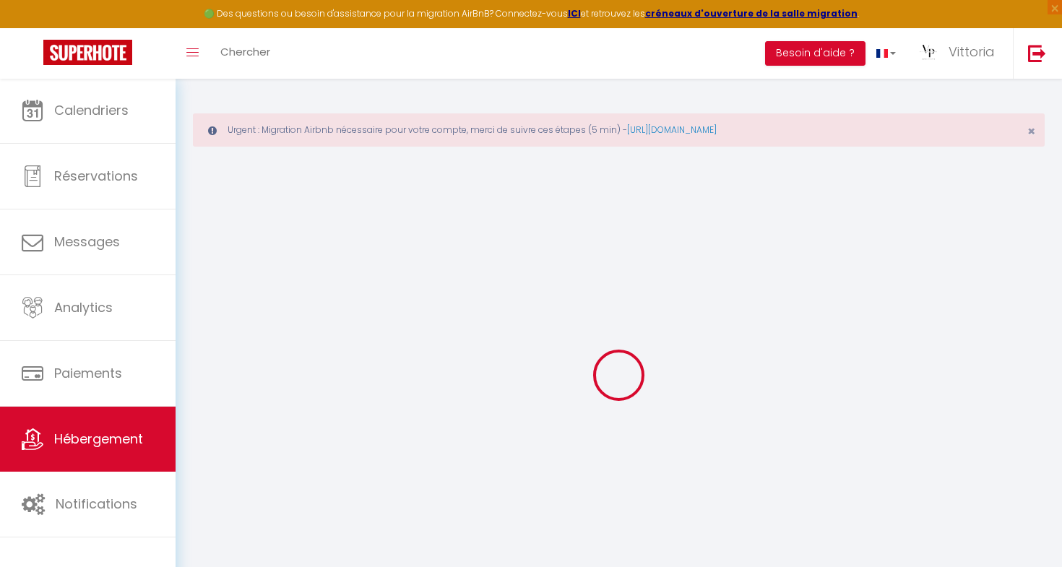
checkbox input "false"
select select
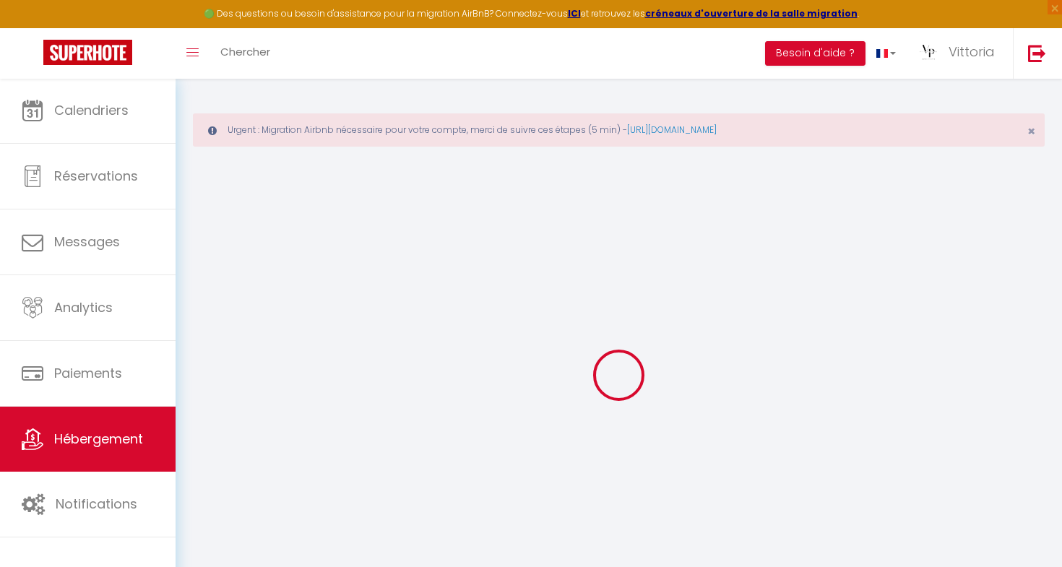
select select
checkbox input "false"
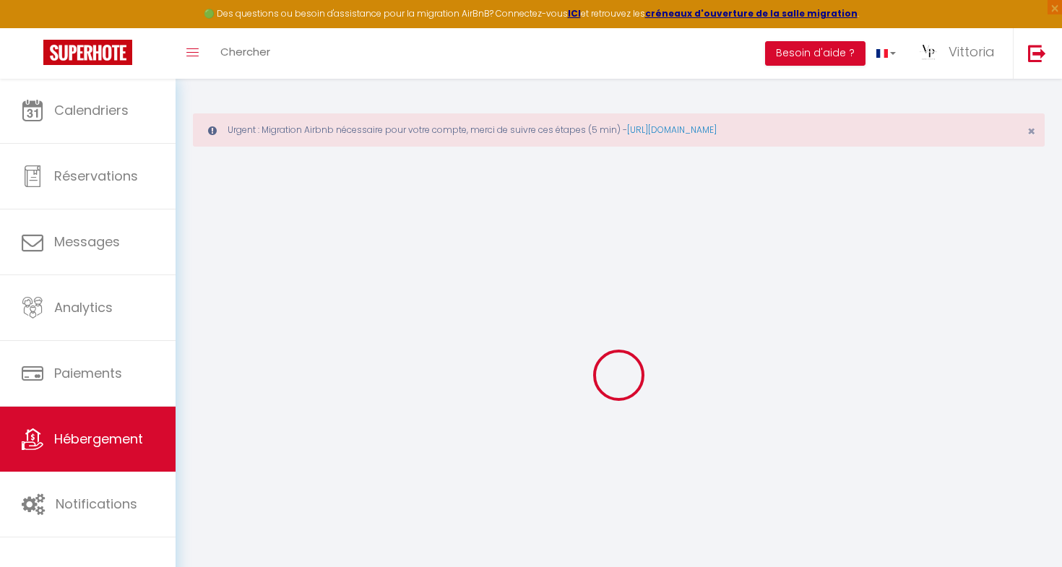
select select "+ 22 %"
select select "+ 21 %"
select select "+ 2 %"
select select "+ 10 %"
checkbox input "false"
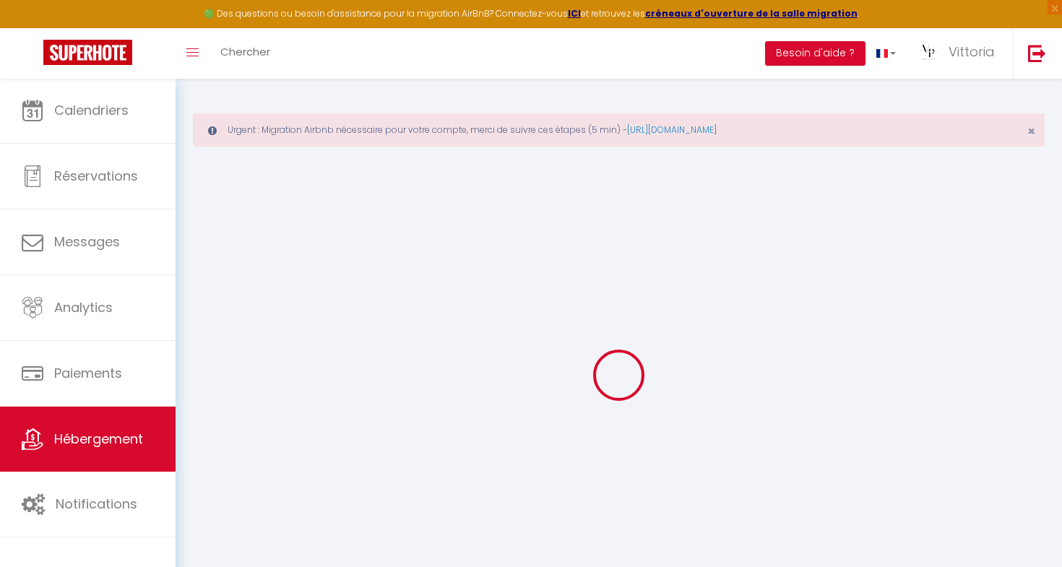
checkbox input "false"
select select "15:00"
select select "21:00"
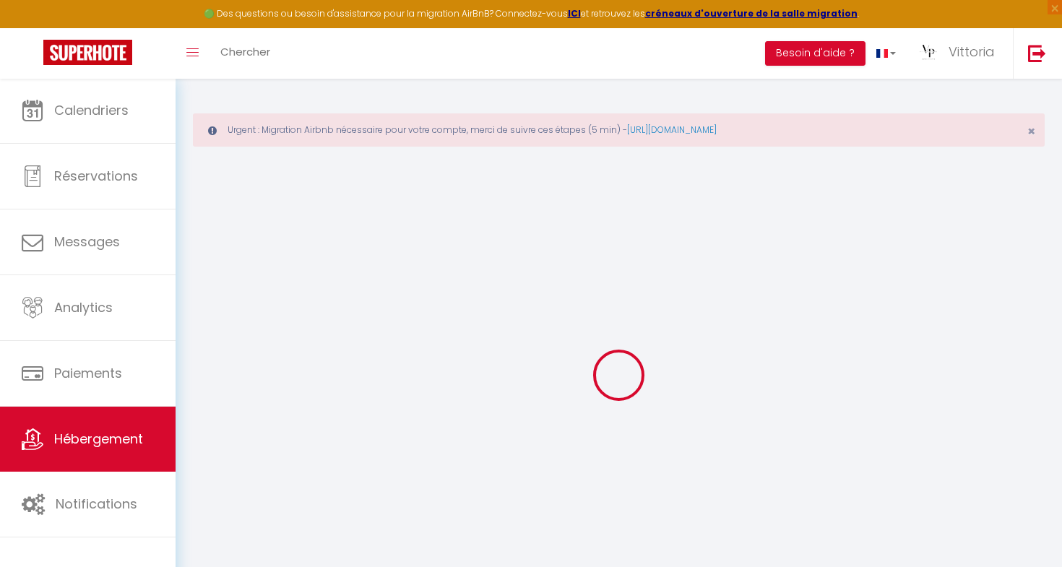
select select "11:00"
select select "60"
select select "120"
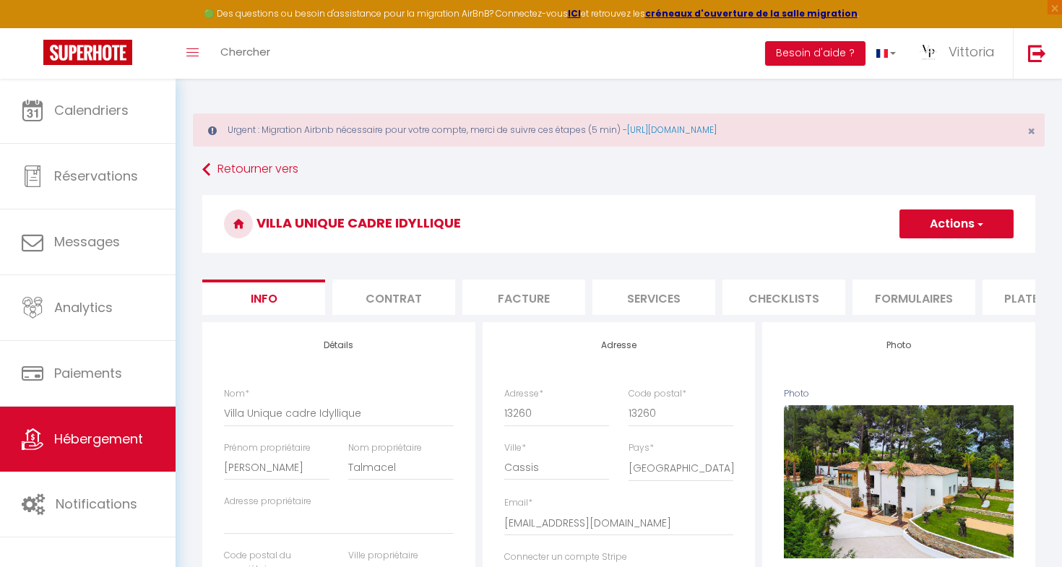
checkbox input "false"
select select "365"
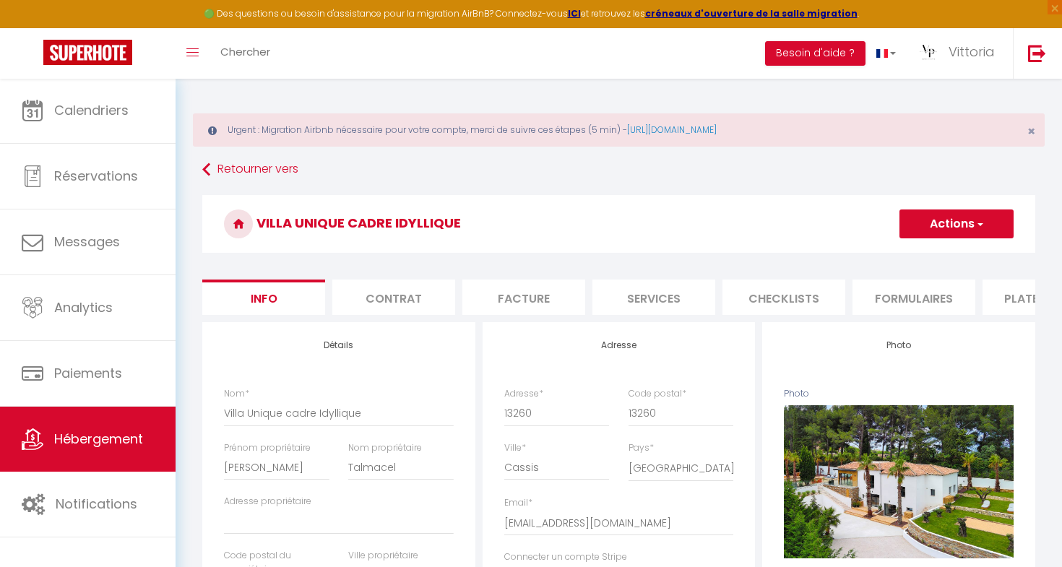
select select "1"
select select
select select "EUR"
select select
select select "19173-1434632621931652927"
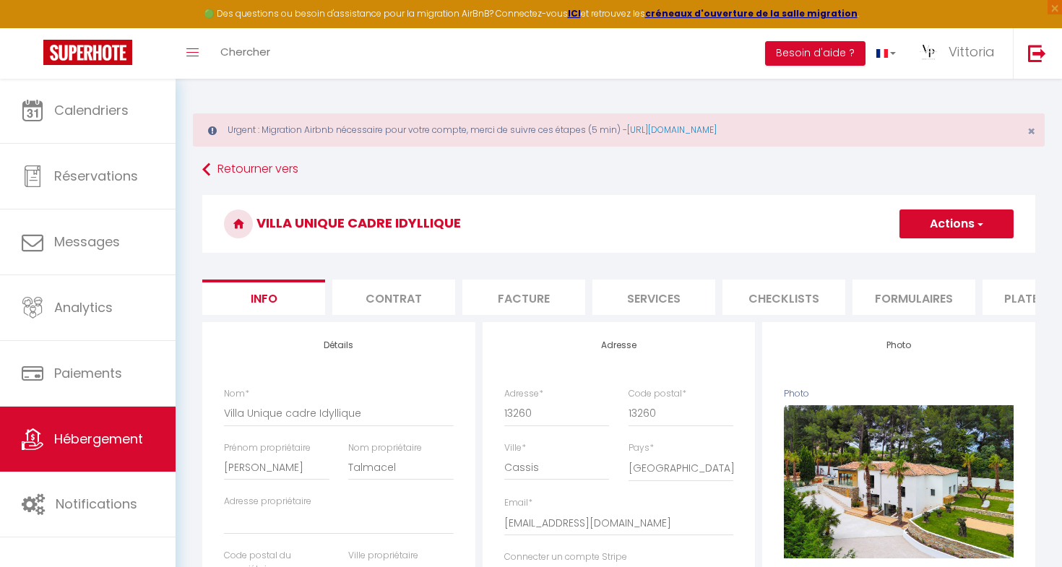
click at [871, 301] on li "Formulaires" at bounding box center [914, 297] width 123 height 35
select select
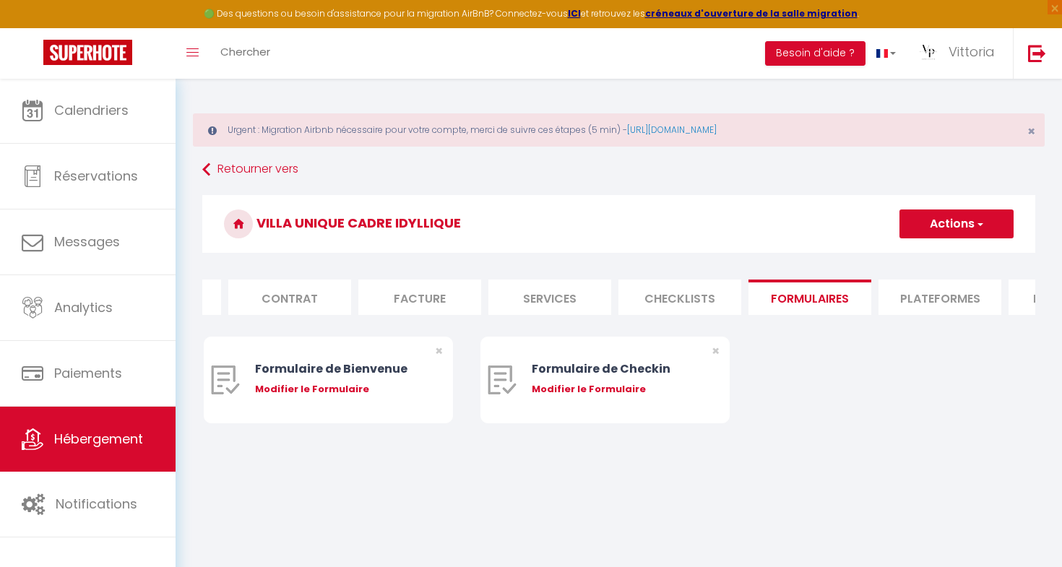
scroll to position [0, 110]
click at [905, 299] on li "Plateformes" at bounding box center [934, 297] width 123 height 35
select select
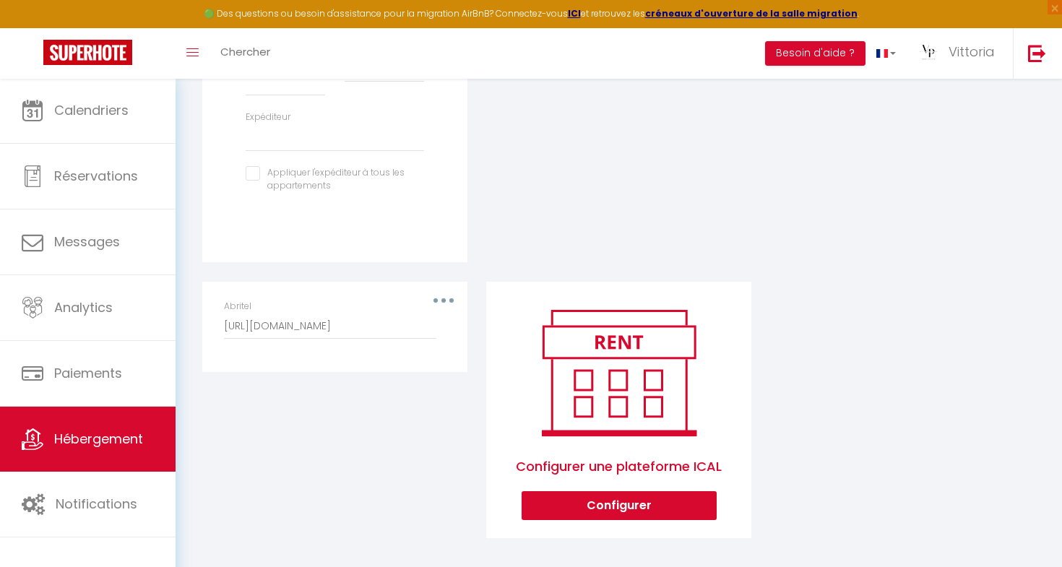
scroll to position [669, 0]
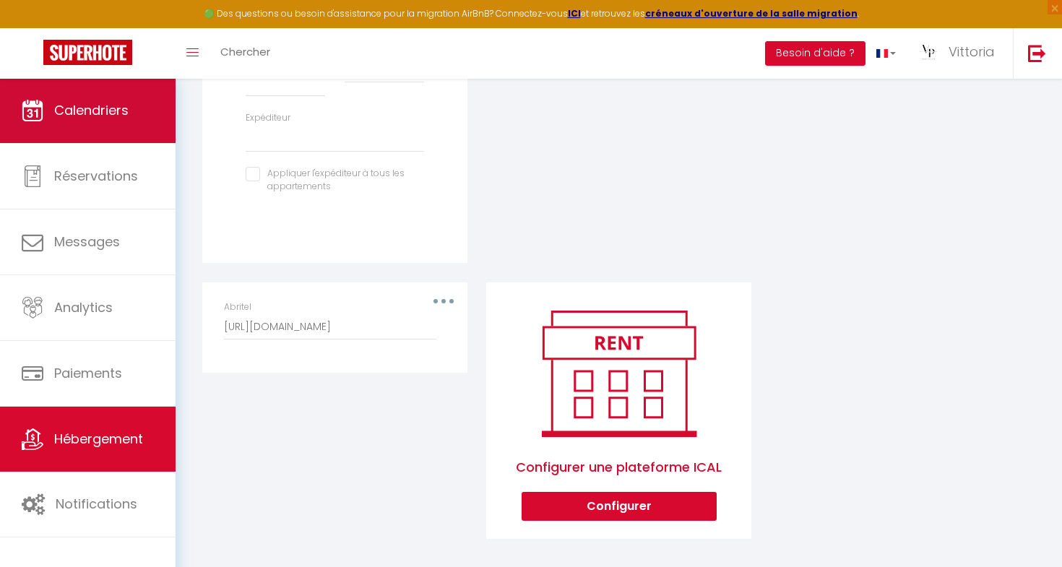
click at [116, 132] on link "Calendriers" at bounding box center [88, 110] width 176 height 65
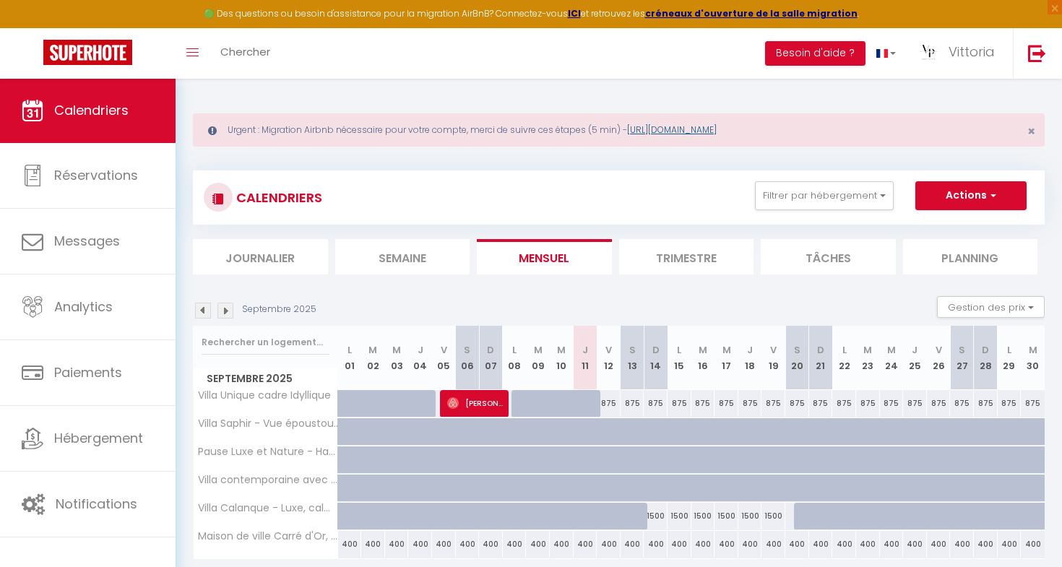
click at [717, 126] on link "[URL][DOMAIN_NAME]" at bounding box center [672, 130] width 90 height 12
click at [252, 392] on span "Villa Unique cadre Idyllique" at bounding box center [275, 390] width 143 height 17
click at [1031, 132] on span "×" at bounding box center [1032, 131] width 8 height 18
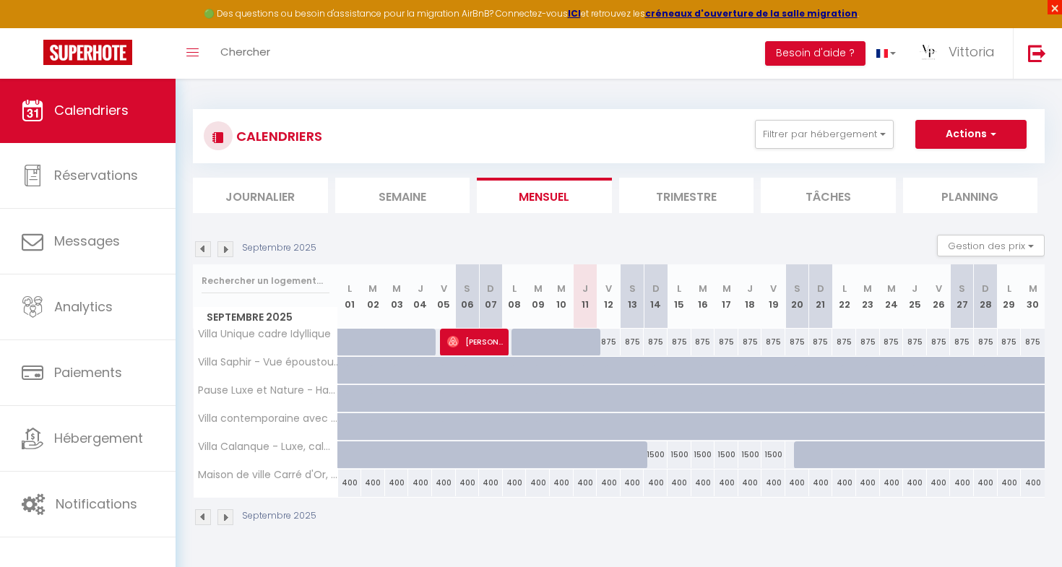
click at [1053, 9] on span "×" at bounding box center [1055, 7] width 14 height 14
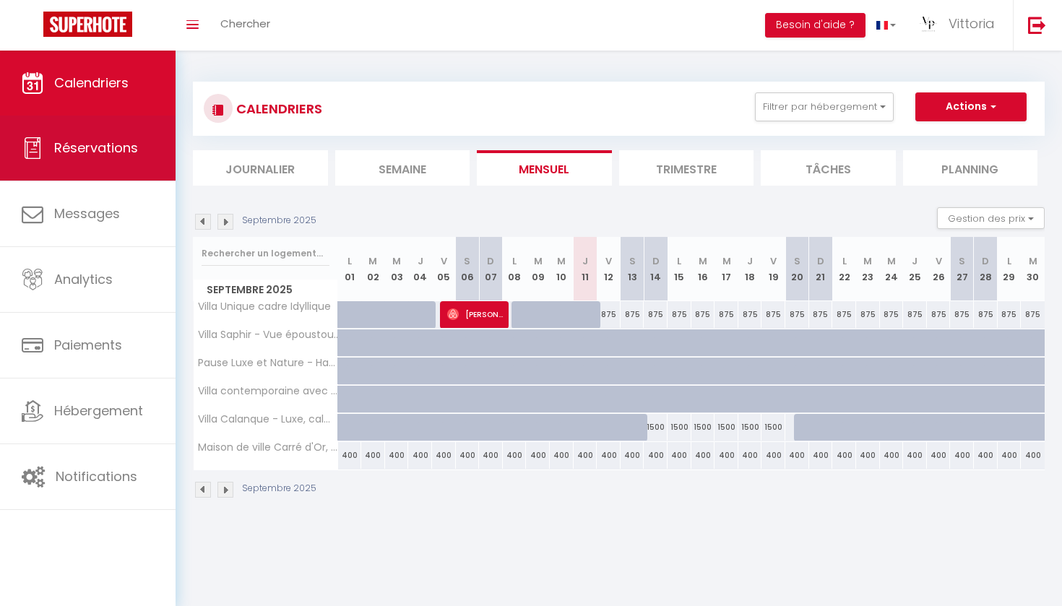
click at [58, 150] on span "Réservations" at bounding box center [96, 148] width 84 height 18
select select "not_cancelled"
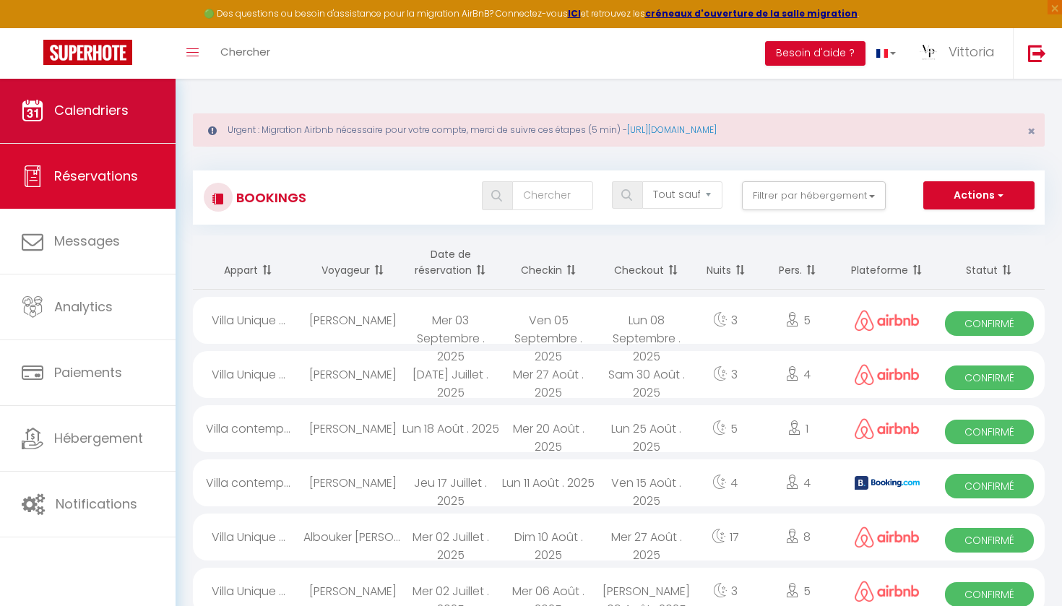
click at [92, 124] on link "Calendriers" at bounding box center [88, 110] width 176 height 65
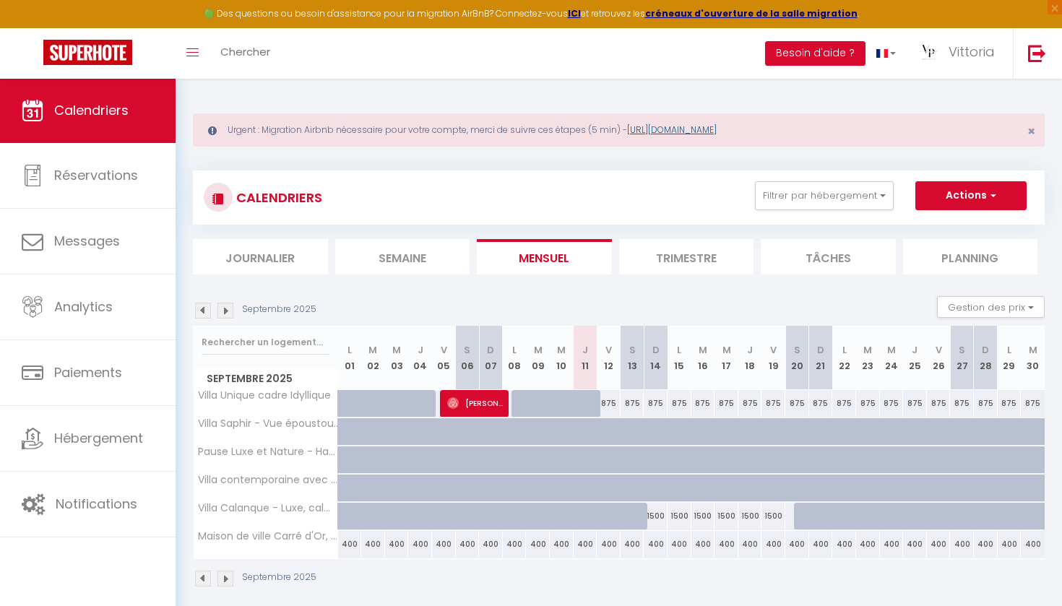
click at [703, 126] on link "[URL][DOMAIN_NAME]" at bounding box center [672, 130] width 90 height 12
